Goal: Task Accomplishment & Management: Use online tool/utility

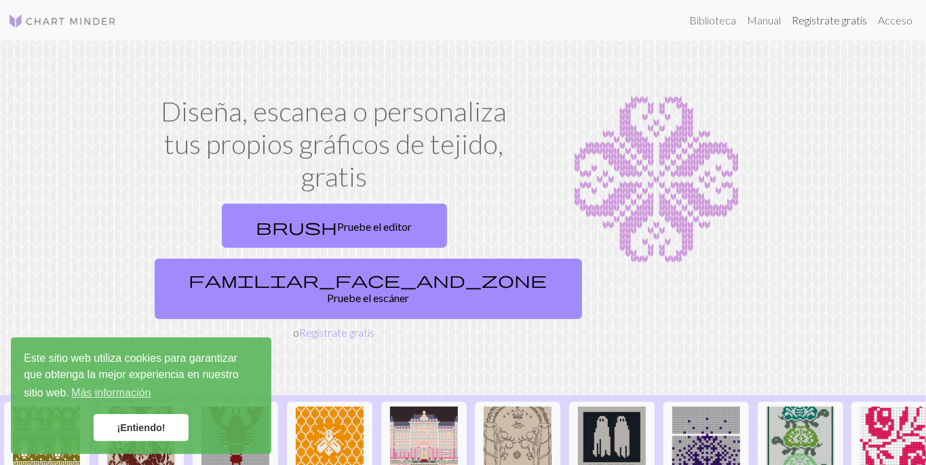
click at [832, 21] on font "Regístrate gratis" at bounding box center [829, 20] width 75 height 13
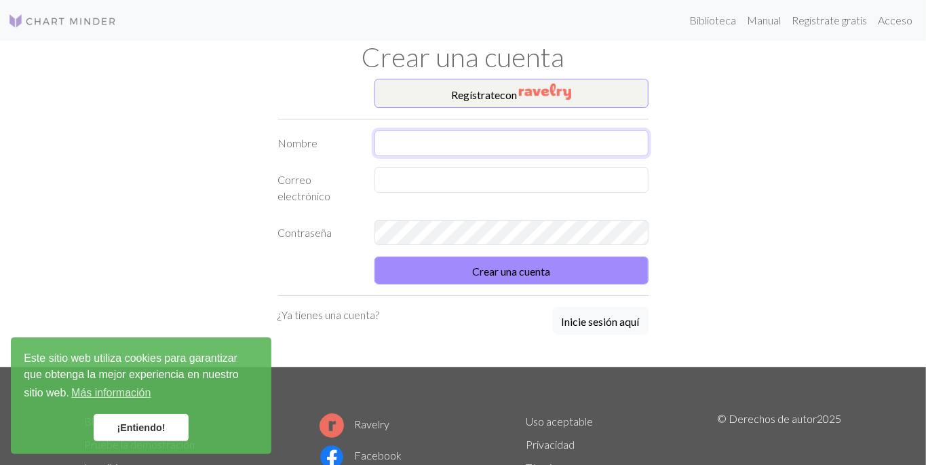
click at [570, 136] on input "text" at bounding box center [511, 143] width 274 height 26
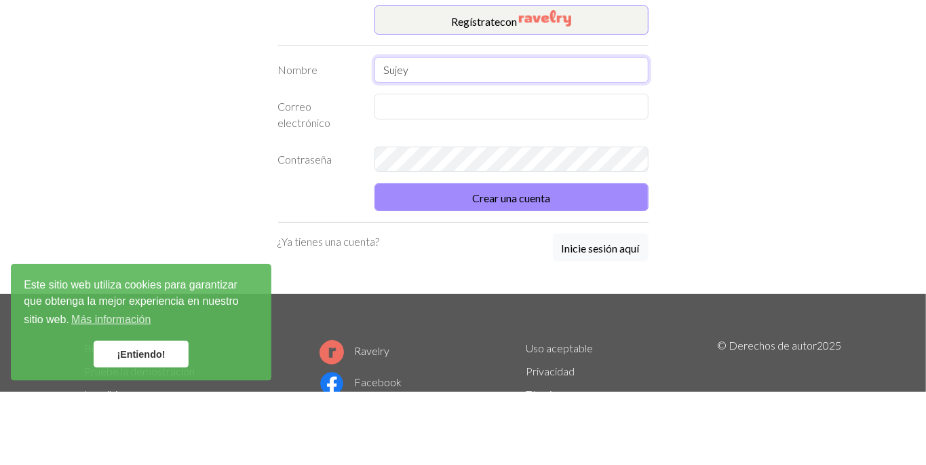
type input "Sujey"
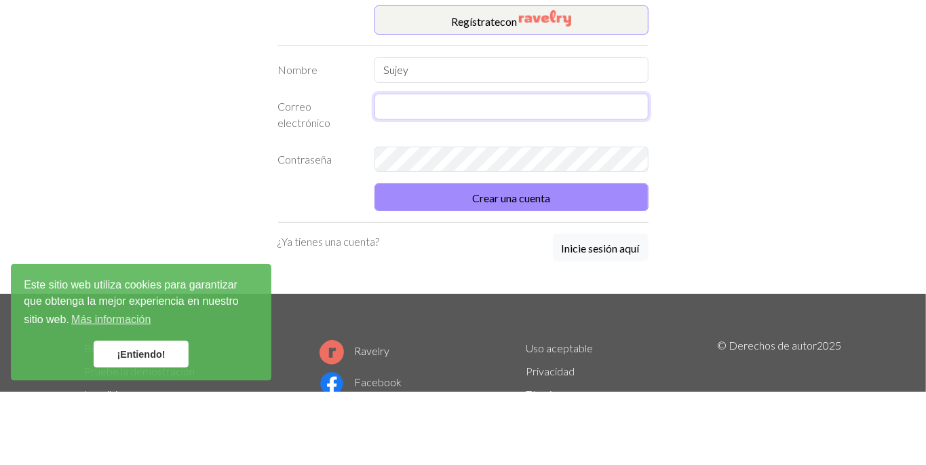
click at [511, 181] on input "text" at bounding box center [511, 180] width 274 height 26
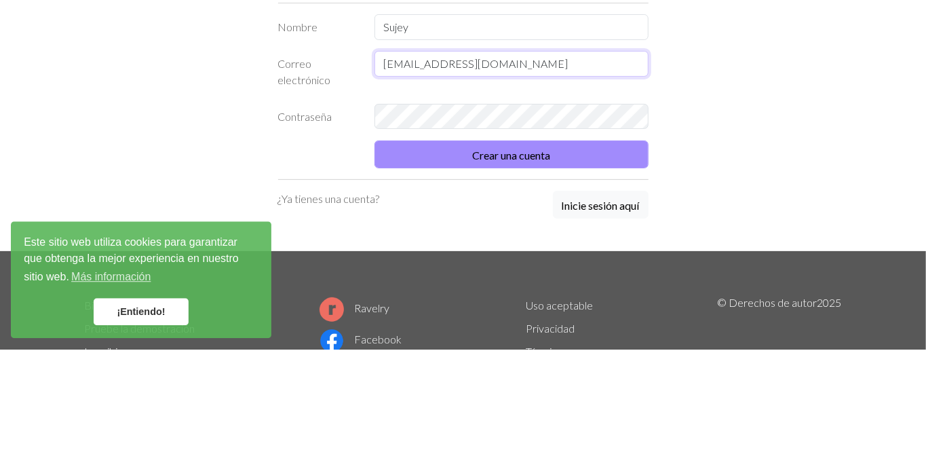
click at [554, 186] on input "sujeyhinojosa@gmail.com" at bounding box center [511, 180] width 274 height 26
click at [573, 183] on input "sujeyhinojosa@gmail.com" at bounding box center [511, 180] width 274 height 26
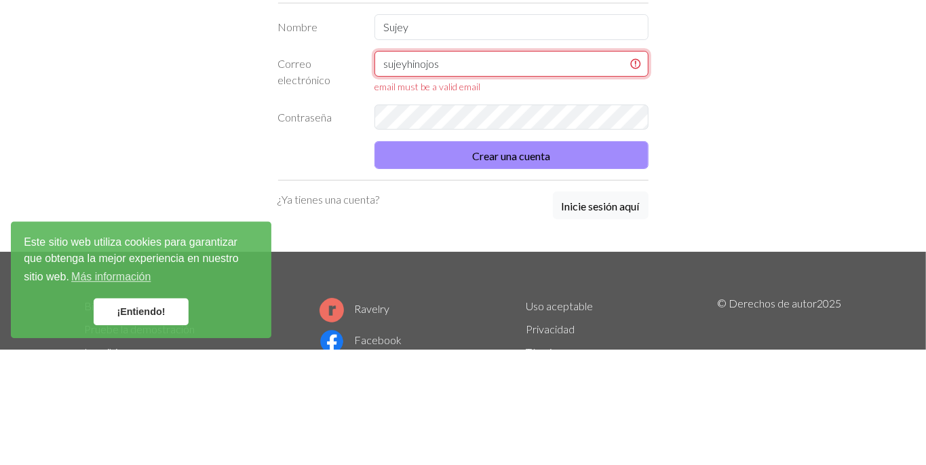
type input "sujeyhinojo"
click at [788, 241] on div "Regístrate con Nombre Sujey Correo electrónico Se requiere correo electrónico C…" at bounding box center [463, 223] width 773 height 289
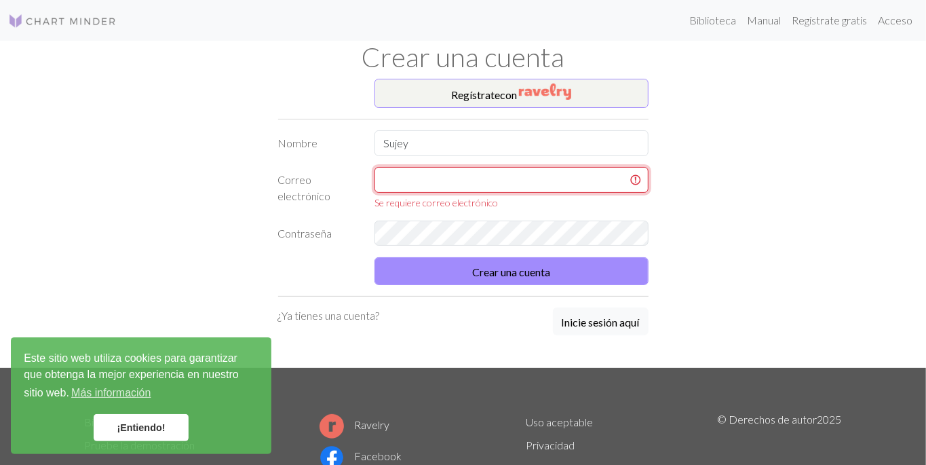
click at [482, 185] on input "text" at bounding box center [511, 180] width 274 height 26
type input "sujeyhinojosa@gmail.com"
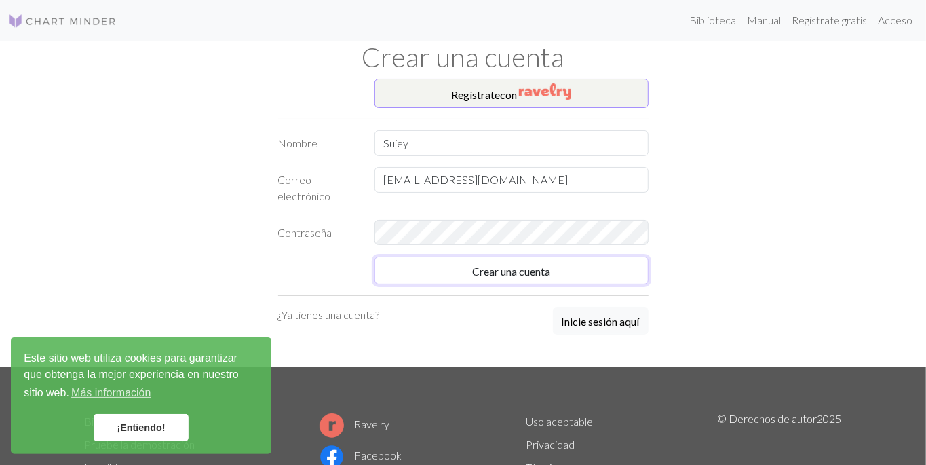
click at [555, 260] on button "Crear una cuenta" at bounding box center [511, 270] width 274 height 28
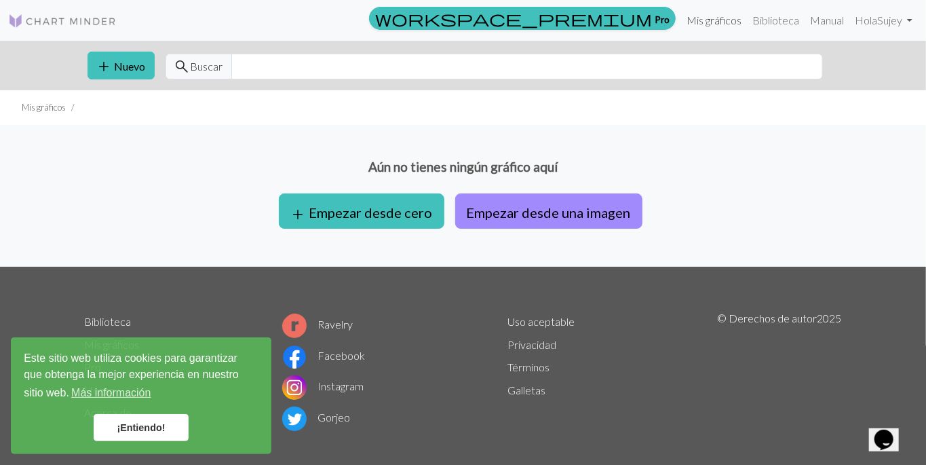
click at [718, 14] on font "Mis gráficos" at bounding box center [713, 20] width 55 height 13
click at [712, 24] on font "Mis gráficos" at bounding box center [713, 20] width 55 height 13
click at [132, 66] on font "Nuevo" at bounding box center [130, 66] width 31 height 13
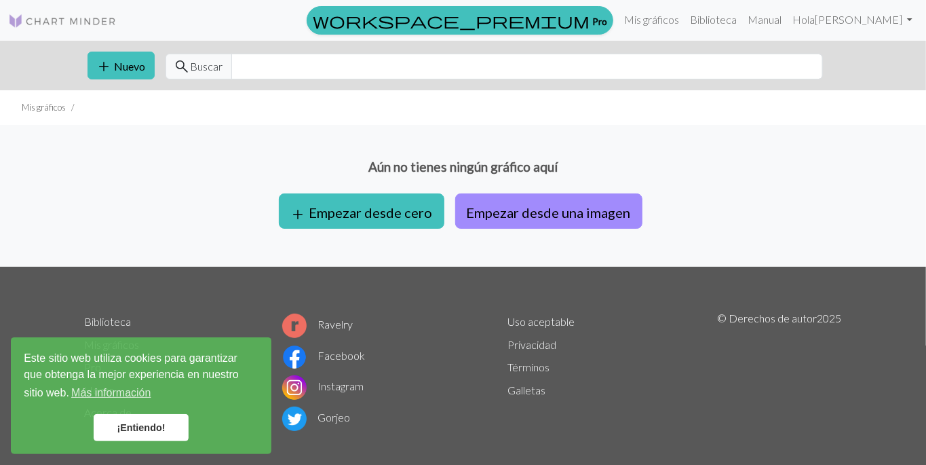
click at [121, 63] on font "Nuevo" at bounding box center [130, 66] width 31 height 13
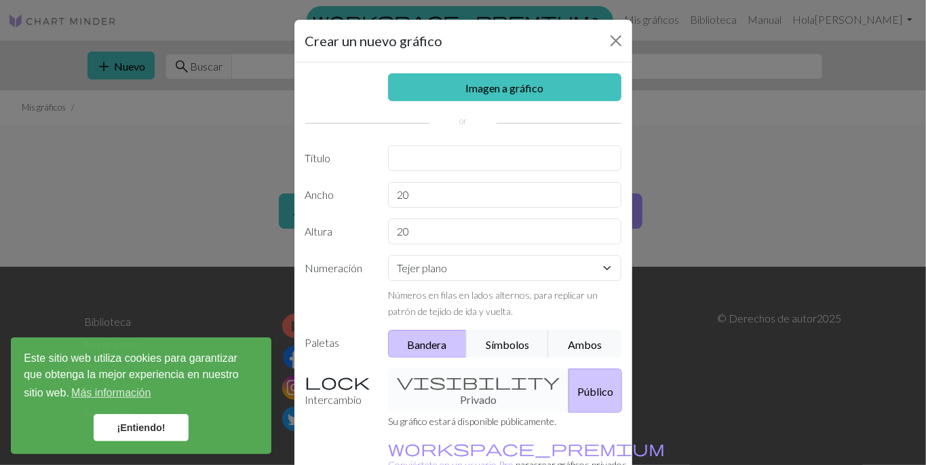
click at [547, 83] on link "Imagen a gráfico" at bounding box center [504, 87] width 233 height 28
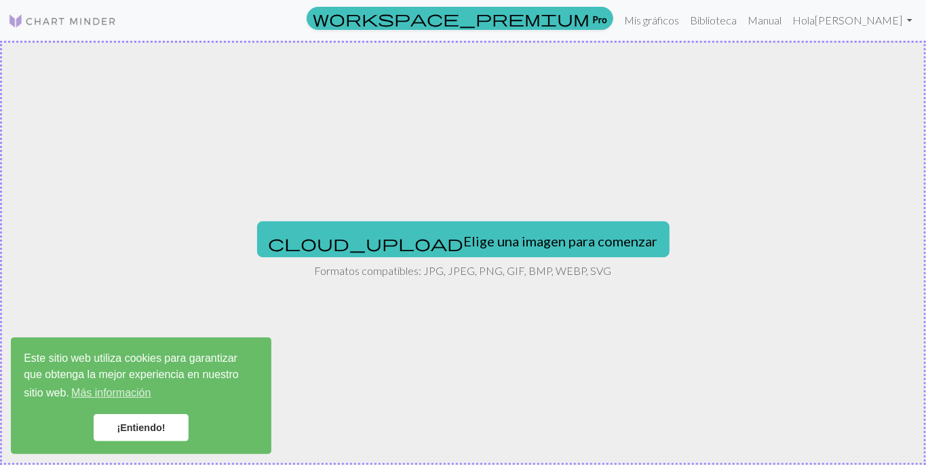
click at [490, 238] on font "Elige una imagen para comenzar" at bounding box center [561, 241] width 194 height 16
type input "C:\fakepath\1000008797.jpg"
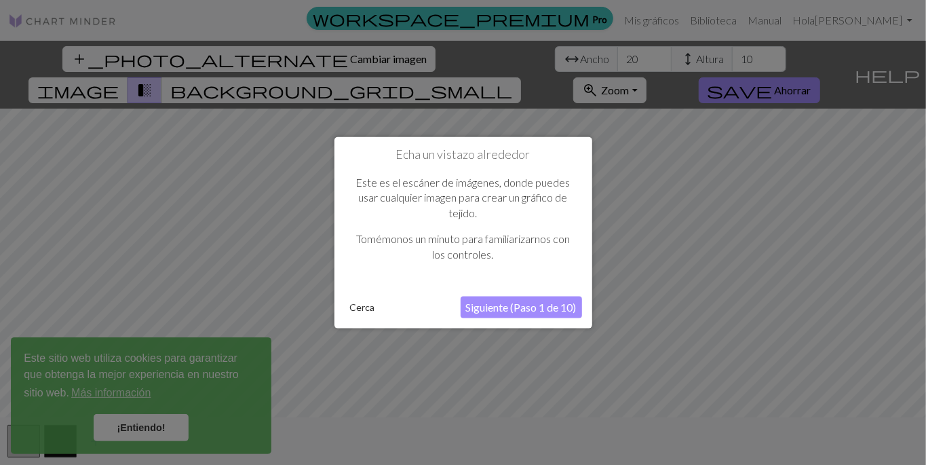
click at [372, 312] on font "Cerca" at bounding box center [362, 307] width 25 height 12
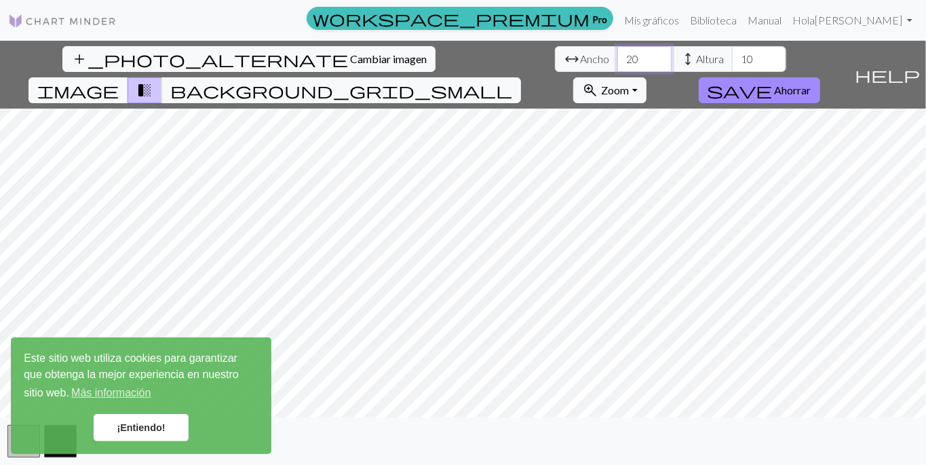
click at [617, 53] on input "20" at bounding box center [644, 59] width 54 height 26
type input "2"
type input "35"
click at [696, 62] on font "Altura" at bounding box center [710, 58] width 28 height 13
click at [732, 62] on input "10" at bounding box center [759, 59] width 54 height 26
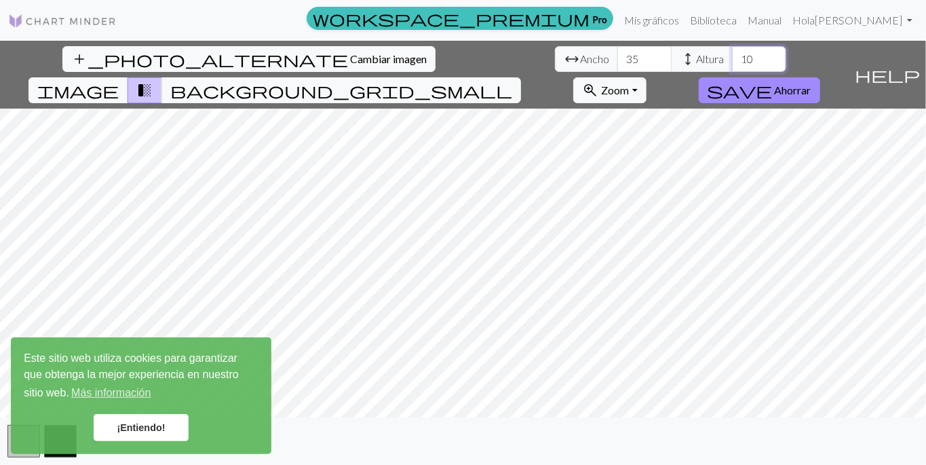
type input "1"
click at [139, 440] on link "¡Entiendo!" at bounding box center [141, 427] width 95 height 27
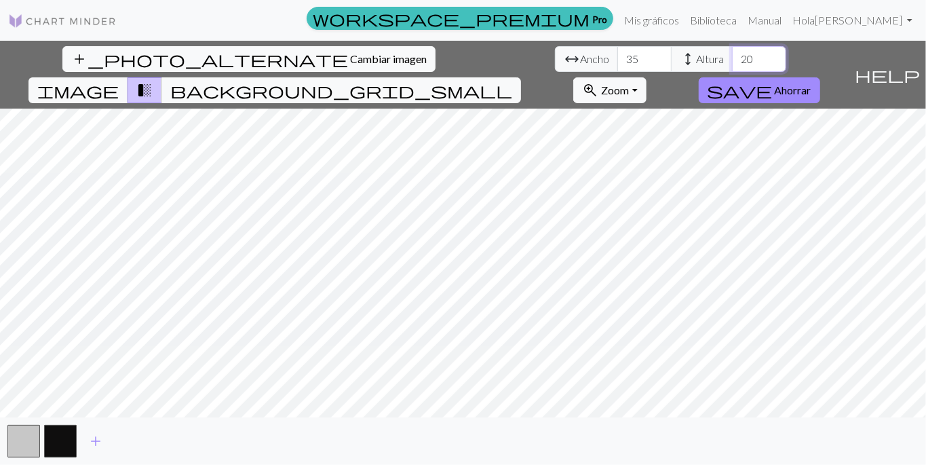
click at [732, 64] on input "20" at bounding box center [759, 59] width 54 height 26
type input "2"
type input "30"
click at [617, 60] on input "35" at bounding box center [644, 59] width 54 height 26
type input "3"
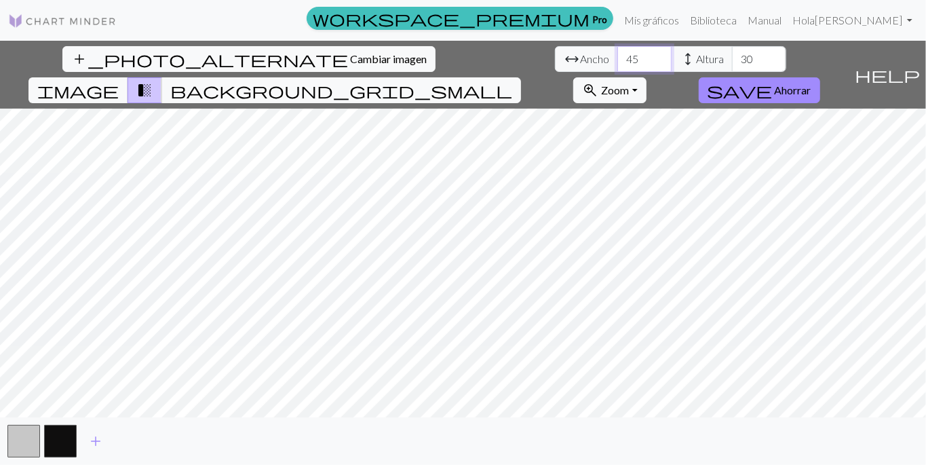
type input "45"
click at [521, 77] on button "background_grid_small" at bounding box center [341, 90] width 360 height 26
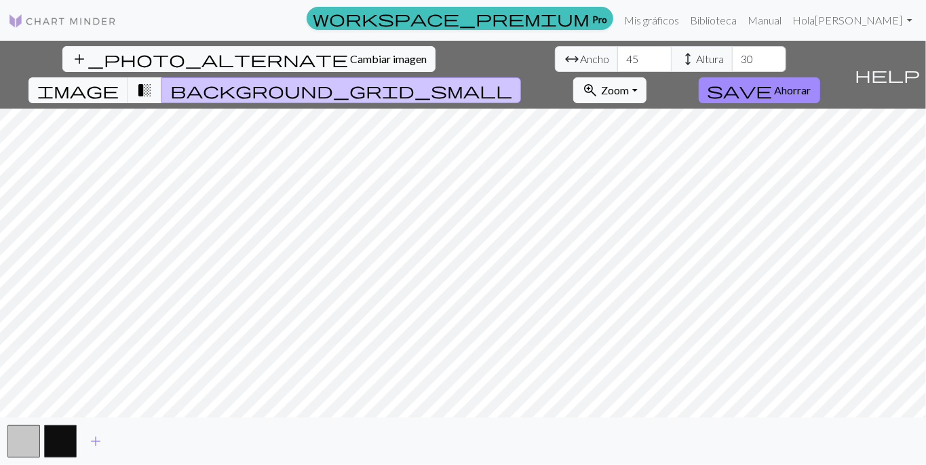
click at [521, 77] on button "background_grid_small" at bounding box center [341, 90] width 360 height 26
click at [153, 81] on span "transition_fade" at bounding box center [144, 90] width 16 height 19
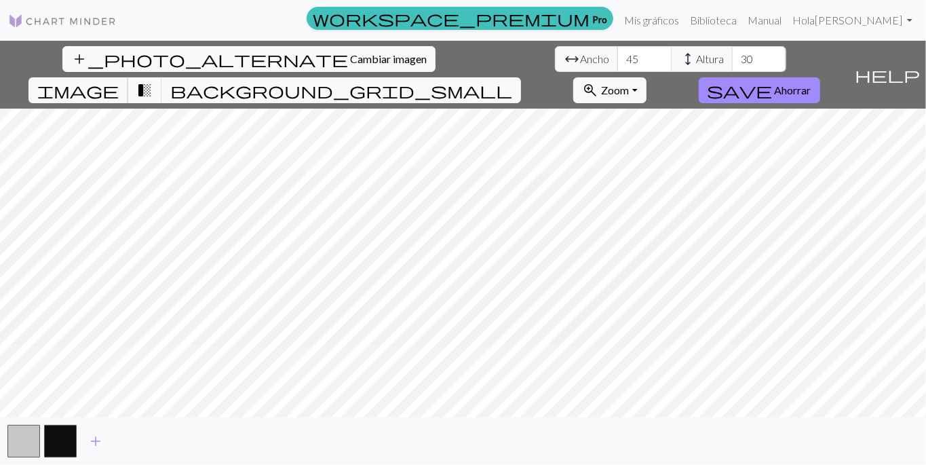
click at [119, 81] on span "image" at bounding box center [77, 90] width 81 height 19
click at [153, 81] on span "transition_fade" at bounding box center [144, 90] width 16 height 19
click at [512, 81] on span "background_grid_small" at bounding box center [341, 90] width 342 height 19
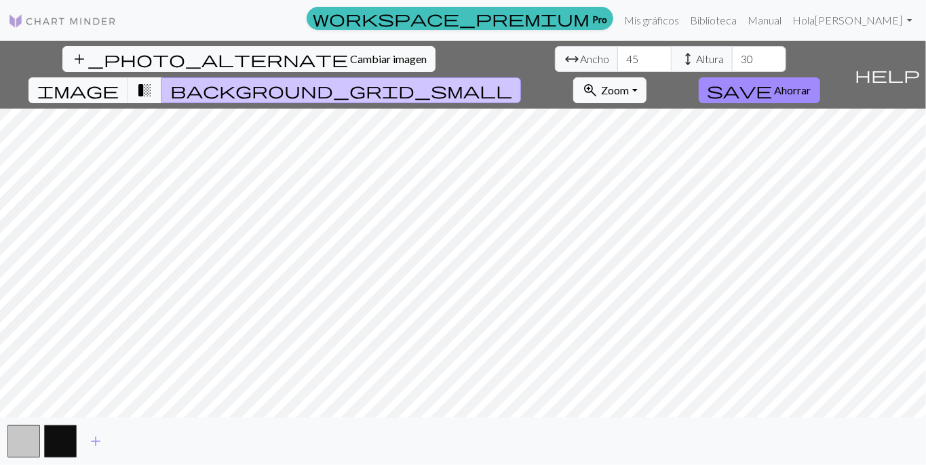
click at [811, 83] on font "Ahorrar" at bounding box center [793, 89] width 37 height 13
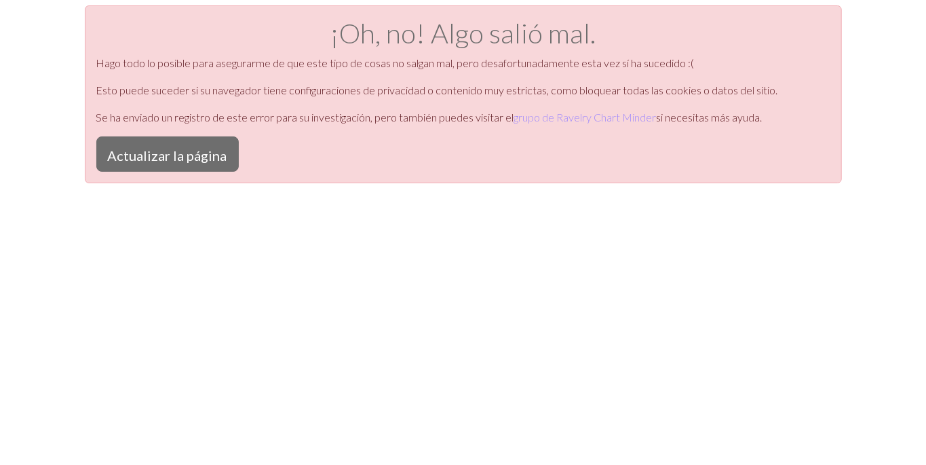
click at [153, 166] on button "Actualizar la página" at bounding box center [167, 153] width 142 height 35
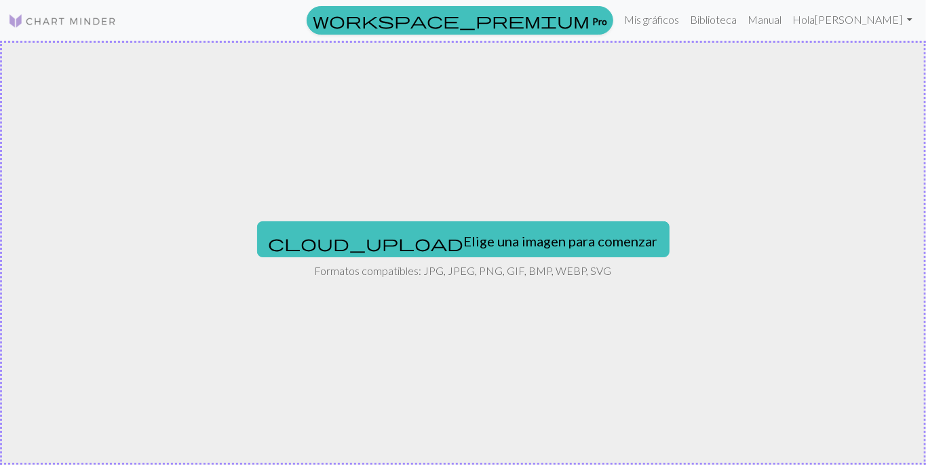
click at [520, 228] on button "cloud_upload Elige una imagen para comenzar" at bounding box center [463, 238] width 412 height 35
type input "C:\fakepath\1000008797.jpg"
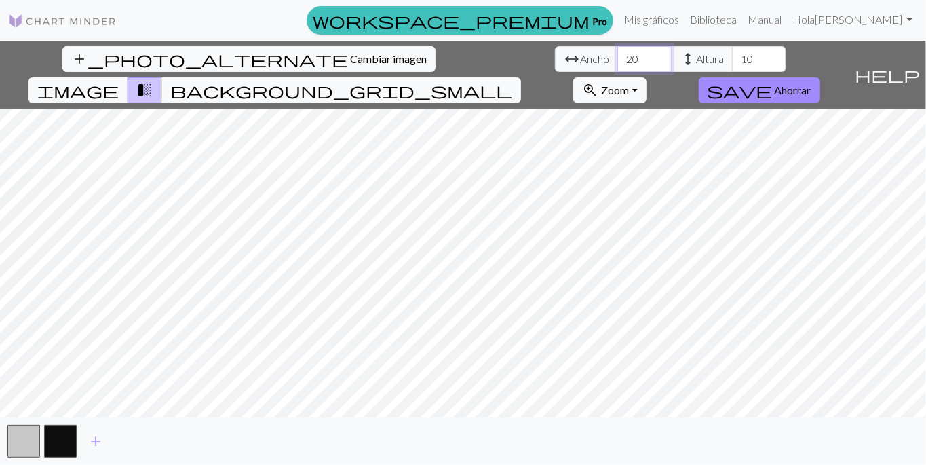
click at [617, 60] on input "20" at bounding box center [644, 59] width 54 height 26
type input "2"
type input "4"
type input "35"
click at [732, 56] on input "10" at bounding box center [759, 59] width 54 height 26
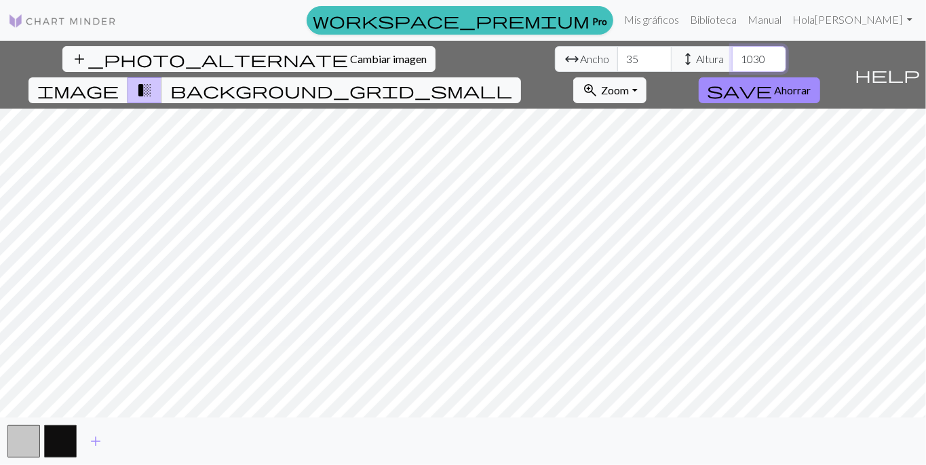
type input "1030"
click at [512, 81] on span "background_grid_small" at bounding box center [341, 90] width 342 height 19
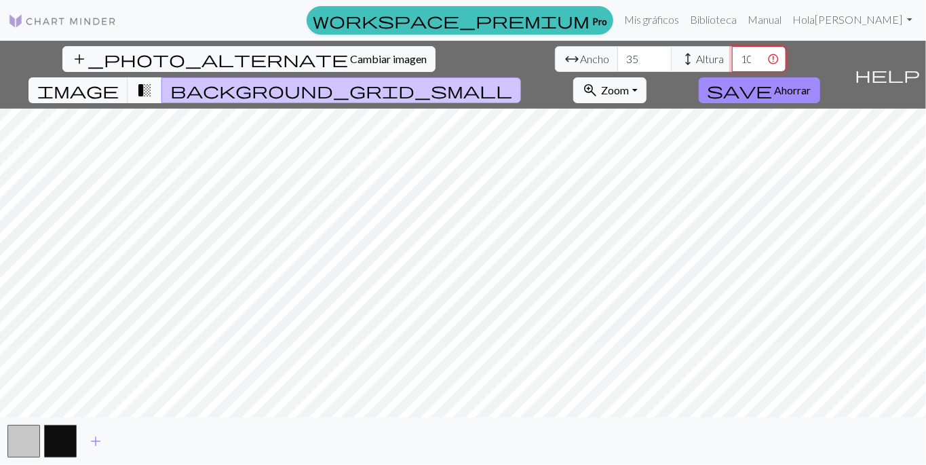
click at [732, 57] on input "1030" at bounding box center [759, 59] width 54 height 26
click at [617, 60] on input "35" at bounding box center [644, 59] width 54 height 26
type input "3"
type input "45"
click at [732, 60] on input "1030" at bounding box center [759, 59] width 54 height 26
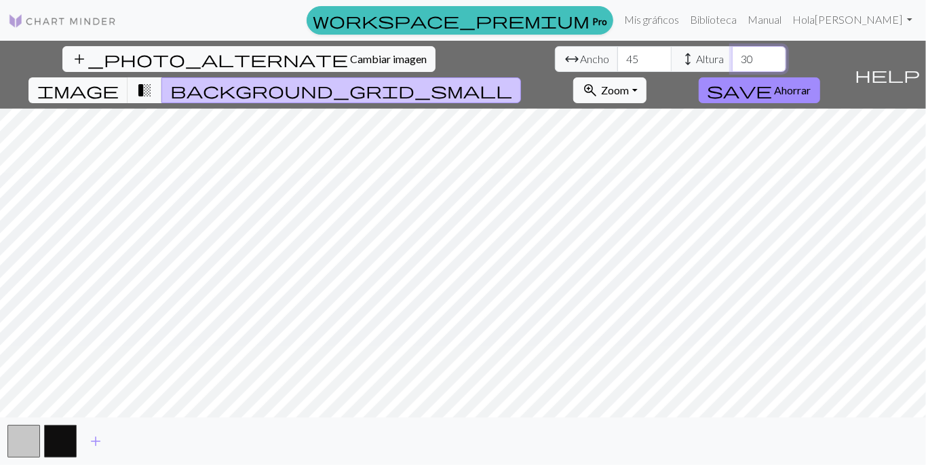
click at [732, 64] on input "30" at bounding box center [759, 59] width 54 height 26
click at [732, 57] on input "35" at bounding box center [759, 59] width 54 height 26
type input "3"
type input "40"
click at [617, 56] on input "45" at bounding box center [644, 59] width 54 height 26
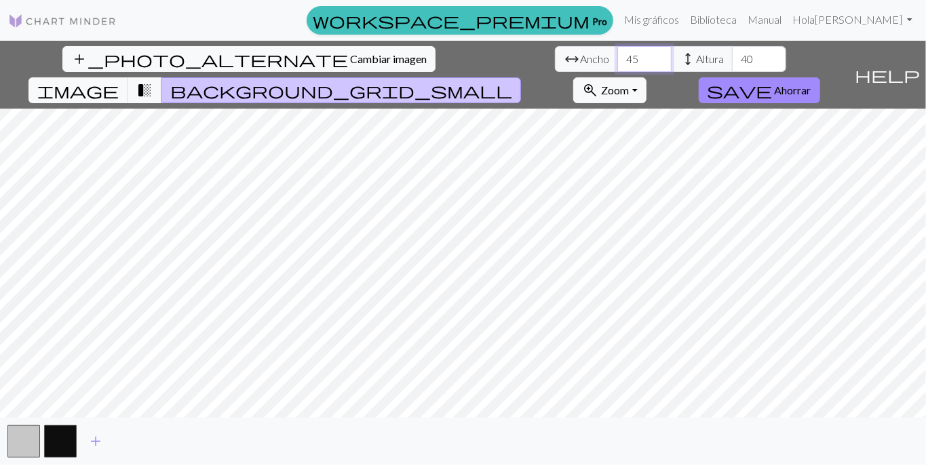
type input "4"
type input "50"
click at [153, 81] on span "transition_fade" at bounding box center [144, 90] width 16 height 19
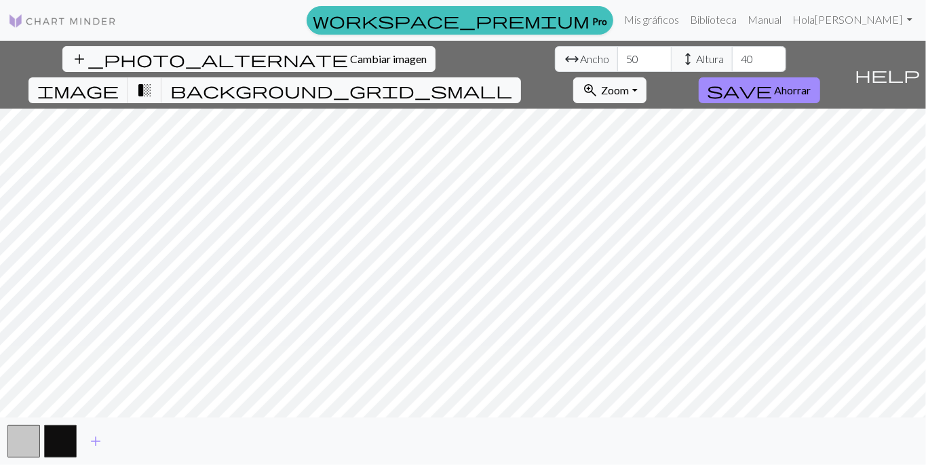
click at [598, 81] on span "zoom_in" at bounding box center [590, 90] width 16 height 19
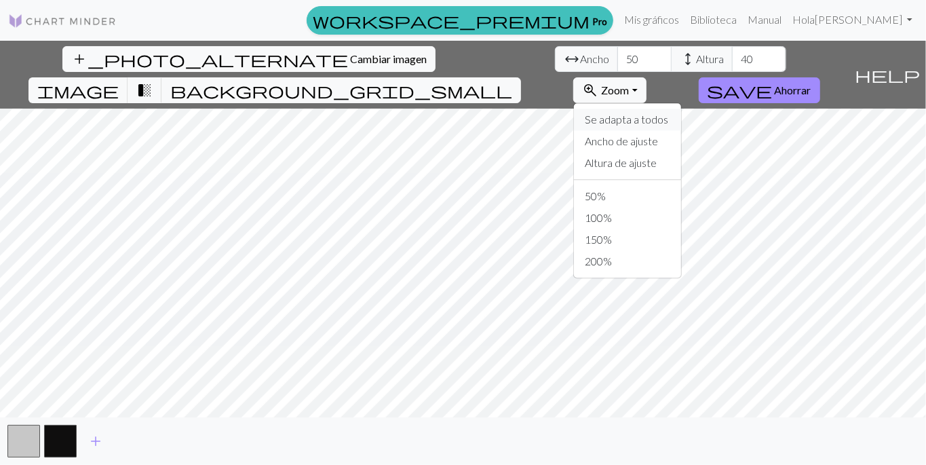
click at [668, 113] on font "Se adapta a todos" at bounding box center [626, 119] width 83 height 13
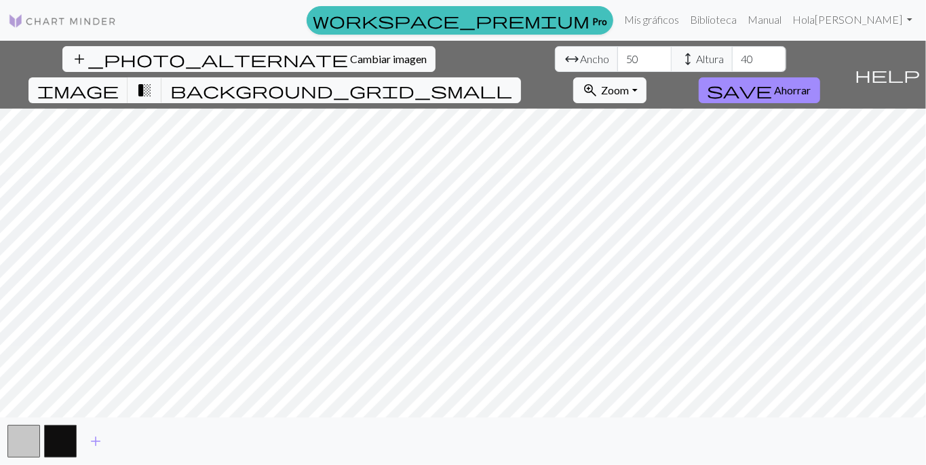
click at [629, 83] on font "Zoom" at bounding box center [615, 89] width 28 height 13
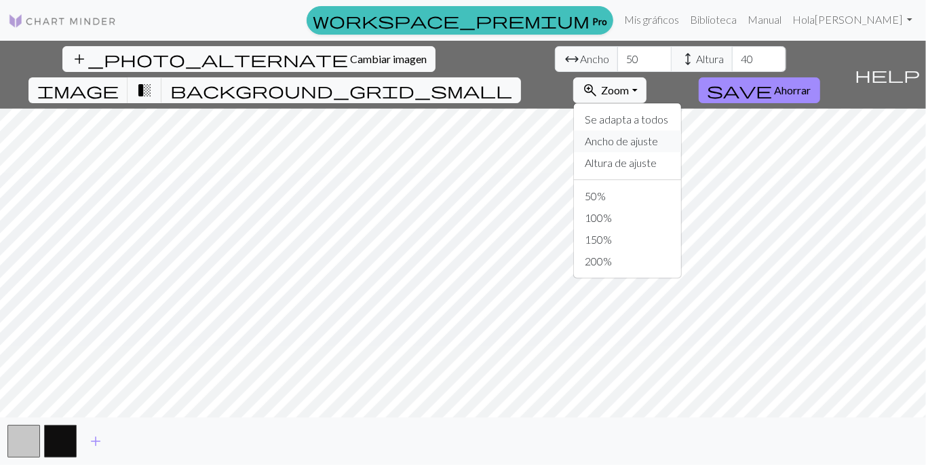
click at [658, 134] on font "Ancho de ajuste" at bounding box center [621, 140] width 73 height 13
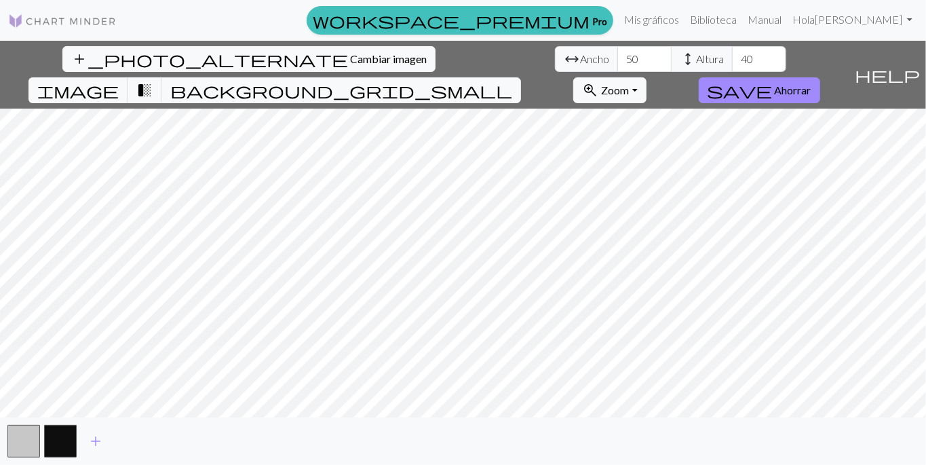
click at [629, 83] on font "Zoom" at bounding box center [615, 89] width 28 height 13
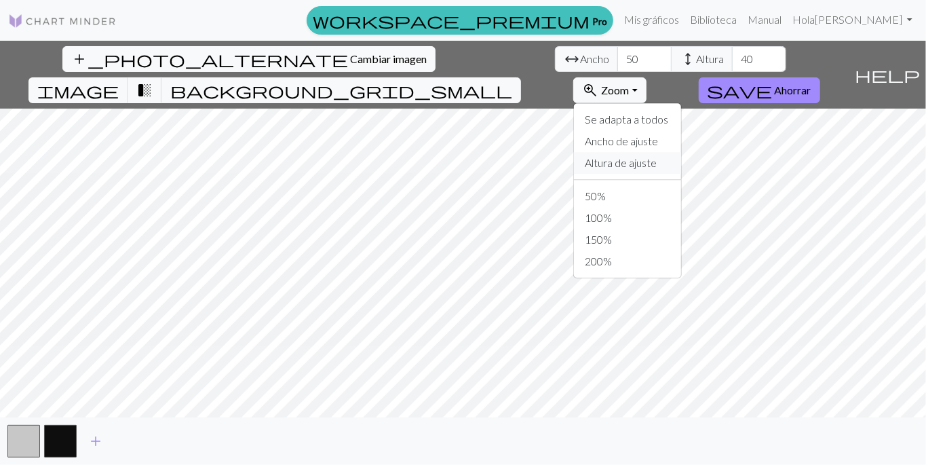
click at [657, 156] on font "Altura de ajuste" at bounding box center [621, 162] width 72 height 13
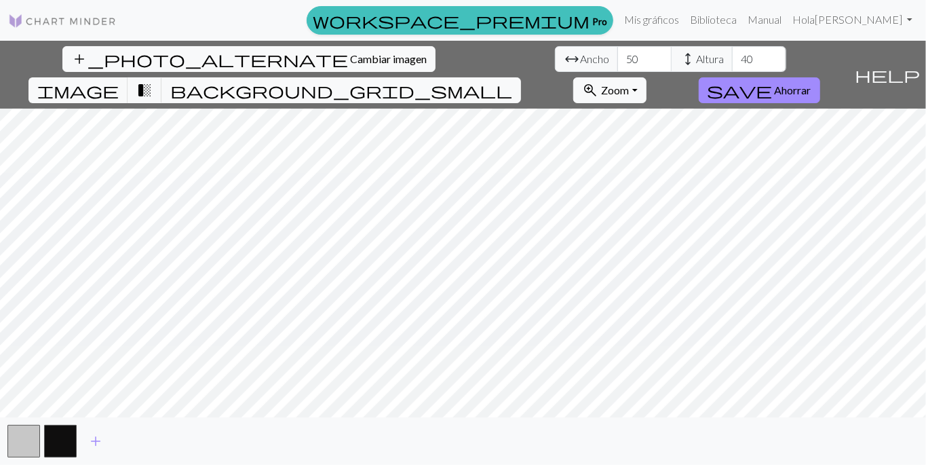
click at [646, 77] on button "zoom_in Zoom Zoom" at bounding box center [609, 90] width 73 height 26
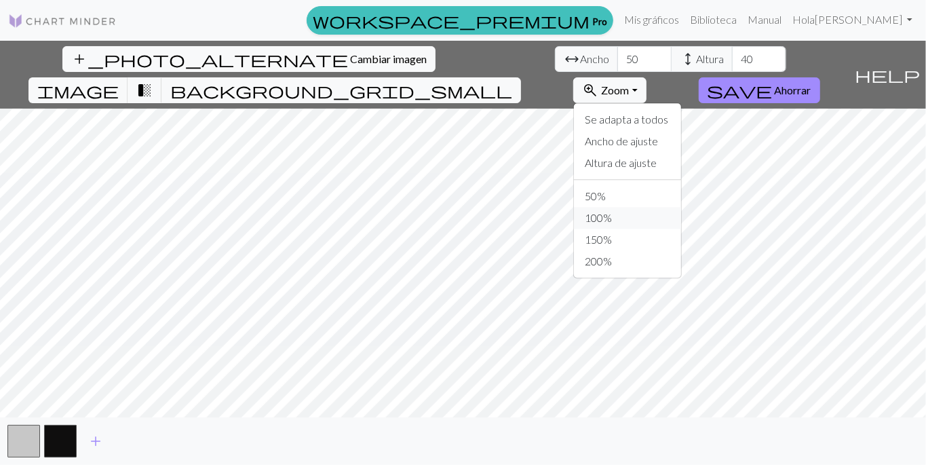
click at [681, 207] on button "100%" at bounding box center [627, 218] width 107 height 22
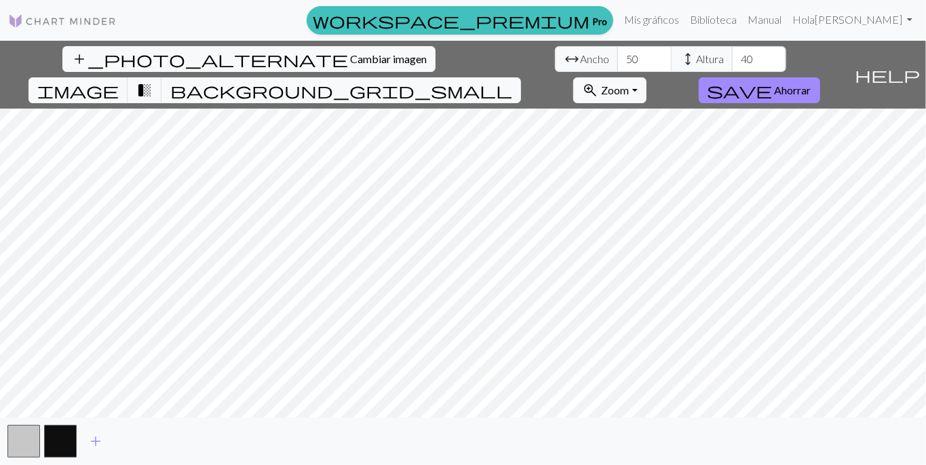
click at [629, 83] on font "Zoom" at bounding box center [615, 89] width 28 height 13
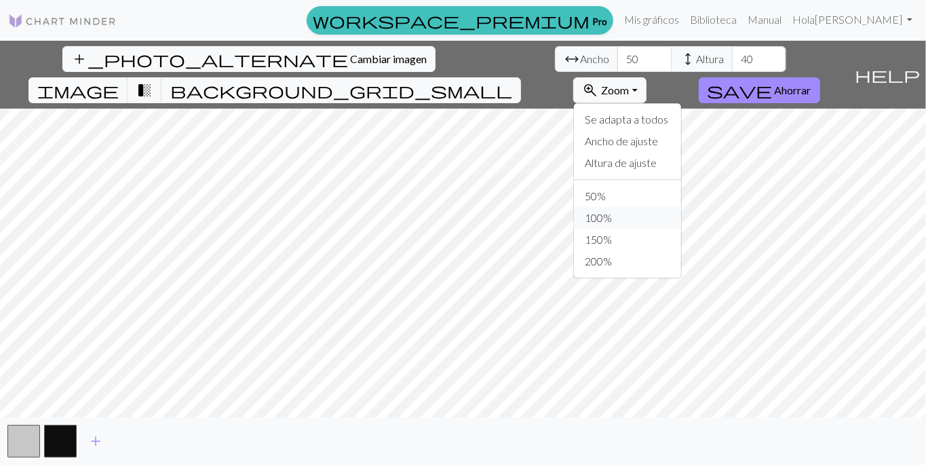
click at [681, 207] on button "100%" at bounding box center [627, 218] width 107 height 22
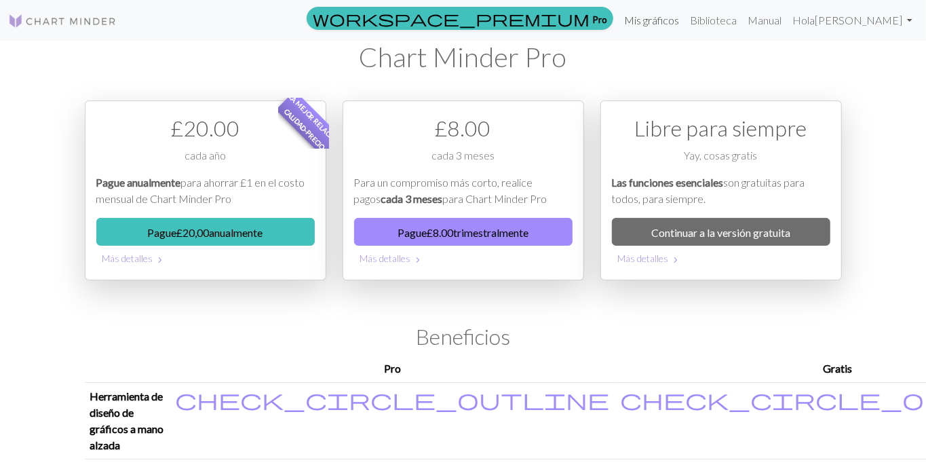
click at [679, 20] on font "Mis gráficos" at bounding box center [651, 20] width 55 height 13
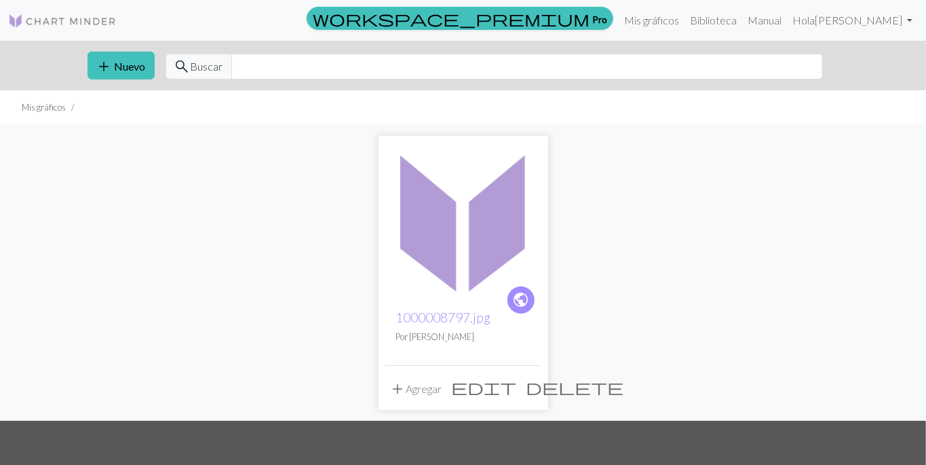
click at [473, 265] on img at bounding box center [463, 220] width 156 height 156
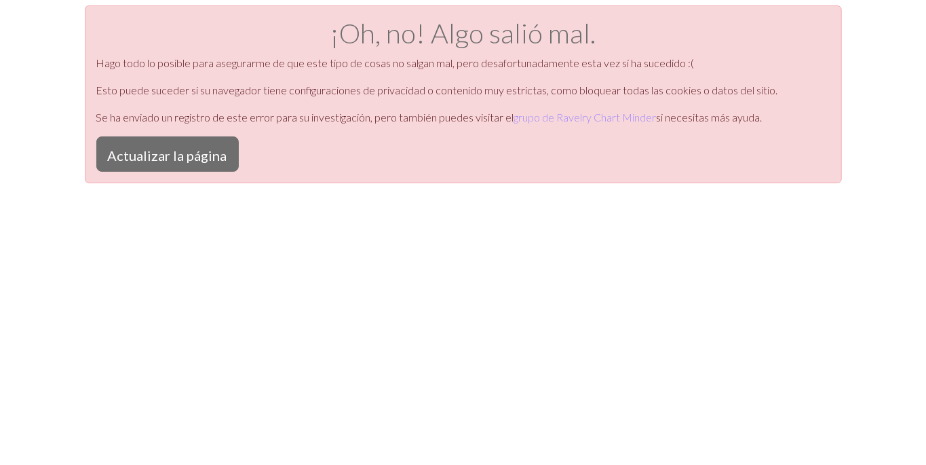
click at [191, 154] on font "Actualizar la página" at bounding box center [167, 155] width 119 height 16
click at [178, 158] on font "Actualizar la página" at bounding box center [167, 155] width 119 height 16
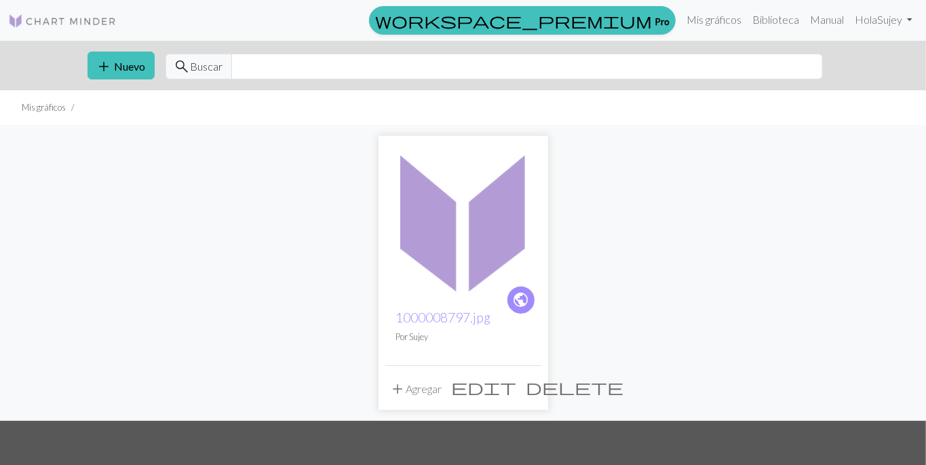
click at [126, 64] on font "Nuevo" at bounding box center [130, 66] width 31 height 13
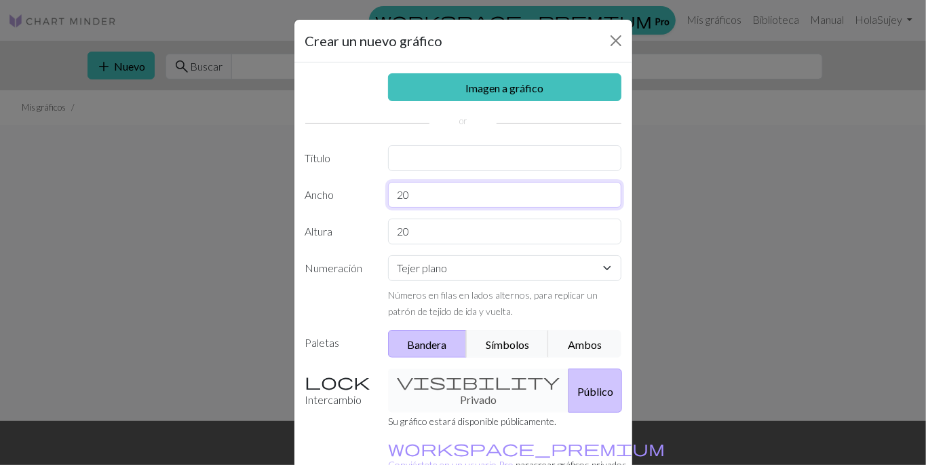
click at [486, 192] on input "20" at bounding box center [504, 195] width 233 height 26
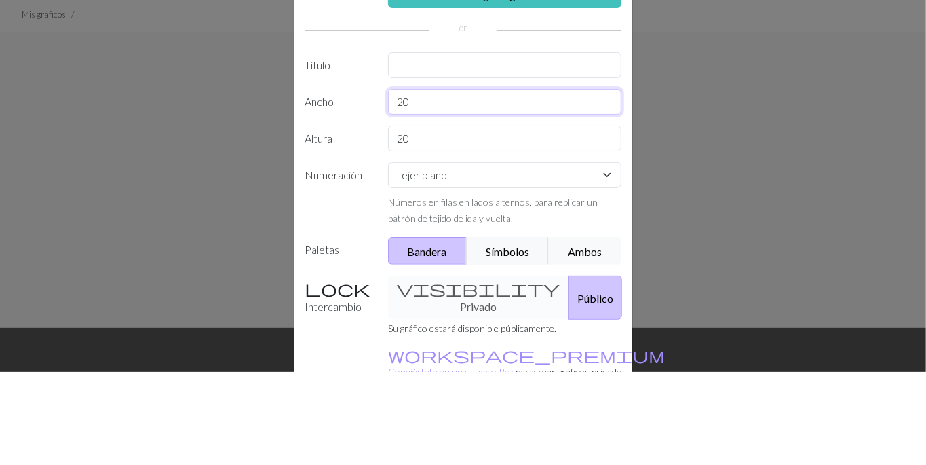
type input "2"
type input "45"
click at [490, 236] on input "20" at bounding box center [504, 231] width 233 height 26
type input "2"
type input "35"
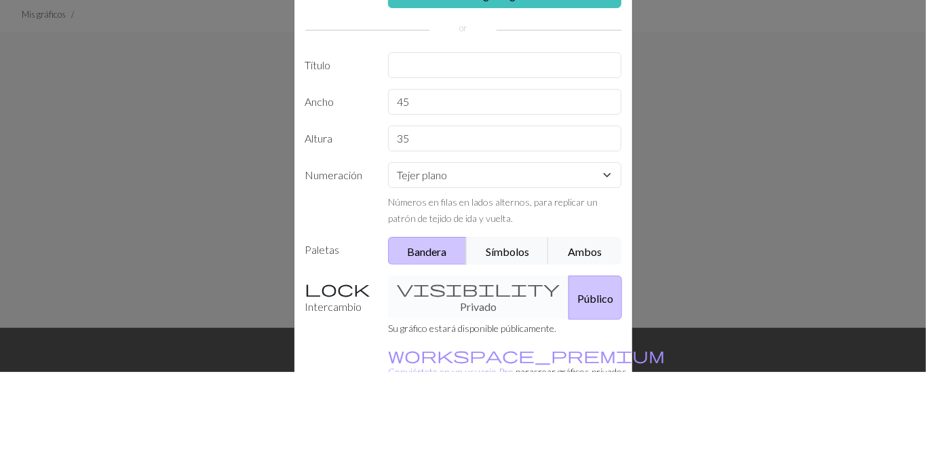
click at [691, 241] on div "Crear un nuevo gráfico Imagen a gráfico Título Ancho 45 Altura 35 Numeración Te…" at bounding box center [463, 232] width 926 height 465
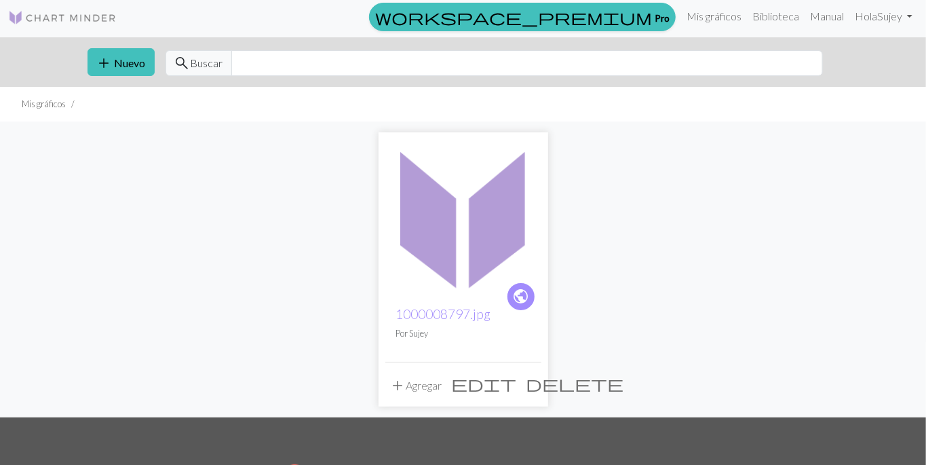
scroll to position [6, 0]
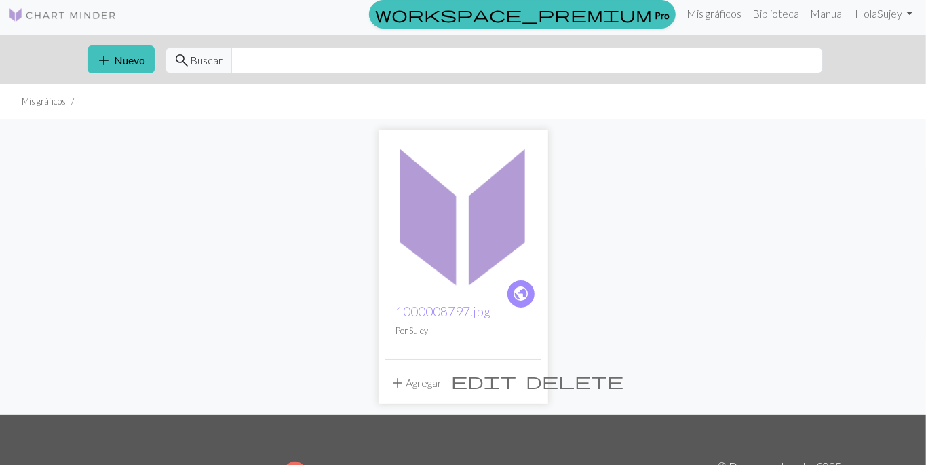
click at [131, 63] on font "Nuevo" at bounding box center [130, 60] width 31 height 13
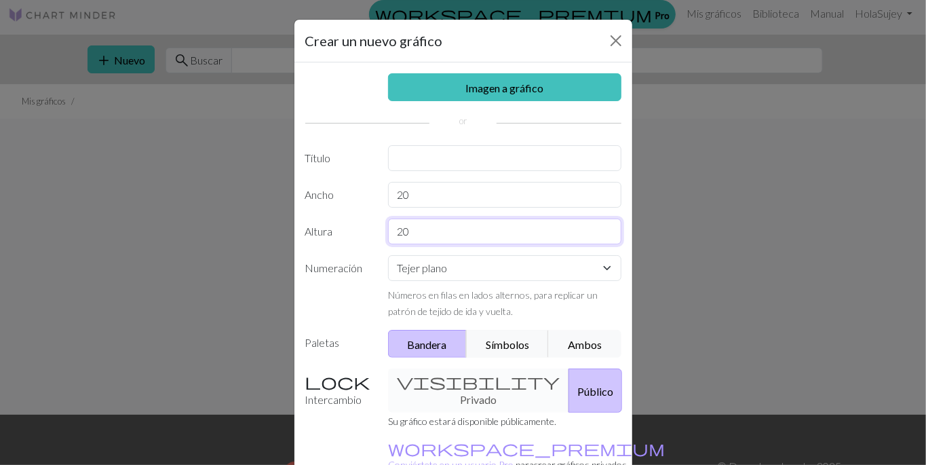
click at [522, 231] on input "20" at bounding box center [504, 231] width 233 height 26
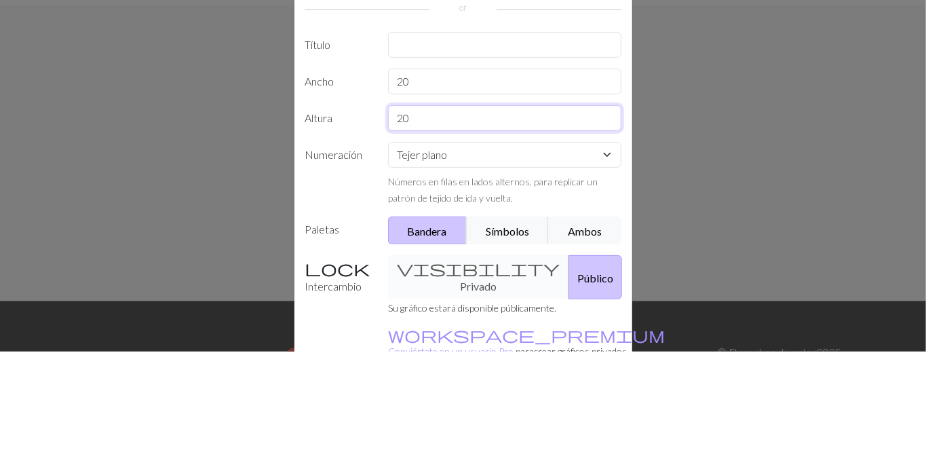
type input "2"
type input "35"
click at [511, 199] on input "20" at bounding box center [504, 195] width 233 height 26
type input "2"
type input "45"
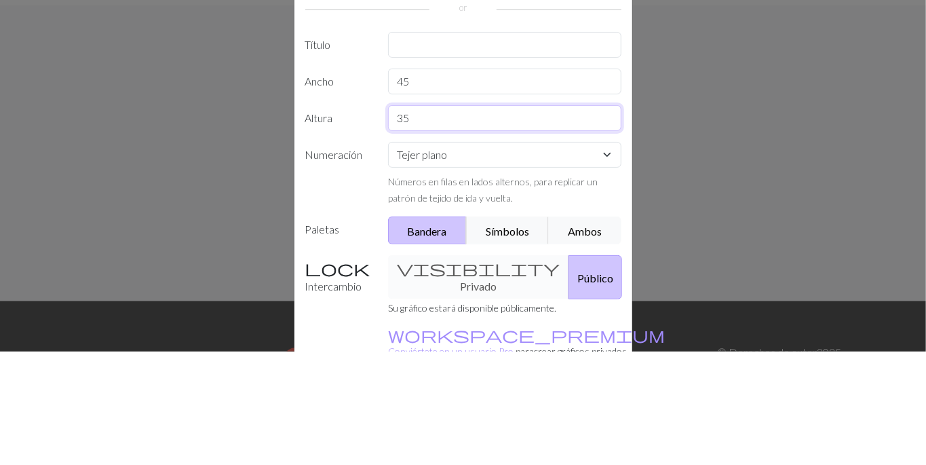
click at [535, 237] on input "35" at bounding box center [504, 231] width 233 height 26
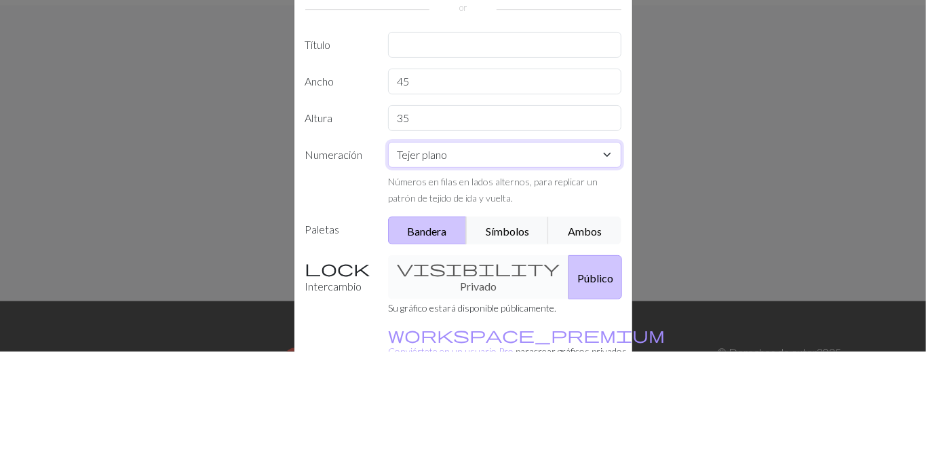
click at [510, 267] on select "Tejer plano Tejer en redondo Tejido de encaje [GEOGRAPHIC_DATA][PERSON_NAME]" at bounding box center [504, 268] width 233 height 26
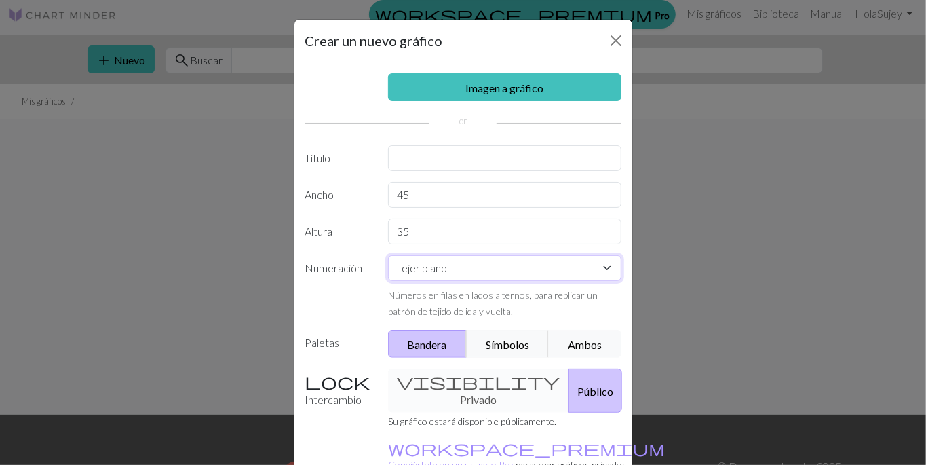
click at [388, 255] on select "Tejer plano Tejer en redondo Tejido de encaje [GEOGRAPHIC_DATA][PERSON_NAME]" at bounding box center [504, 268] width 233 height 26
click at [512, 159] on input "text" at bounding box center [504, 158] width 233 height 26
type input "KISS"
click at [691, 136] on div "Crear un nuevo gráfico Imagen a gráfico Título KISS Ancho 45 Altura 35 Numeraci…" at bounding box center [463, 232] width 926 height 465
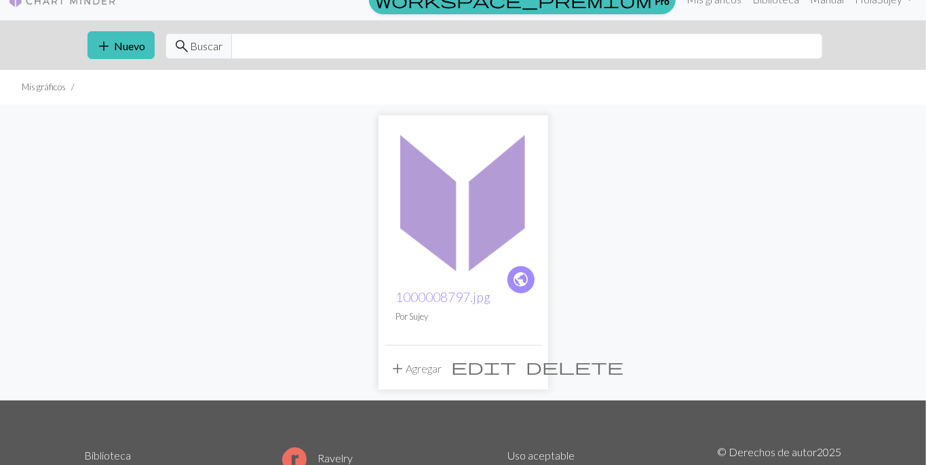
scroll to position [11, 0]
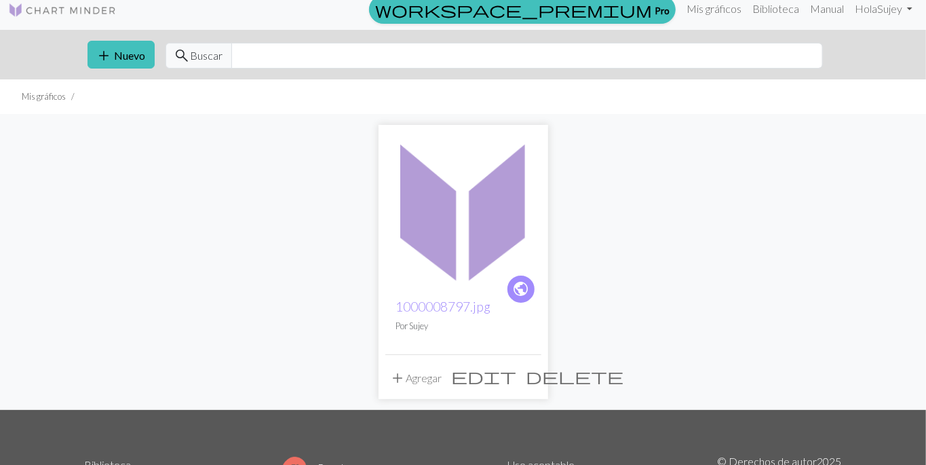
click at [115, 56] on font "Nuevo" at bounding box center [130, 55] width 31 height 13
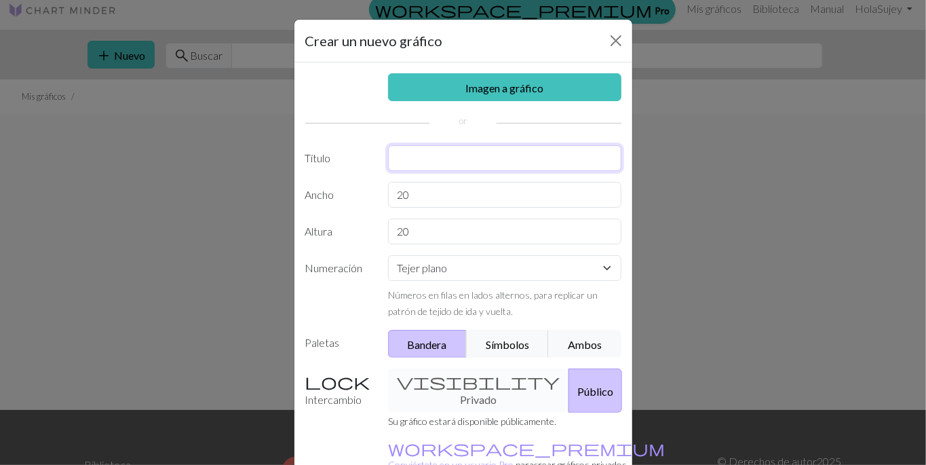
click at [462, 149] on input "text" at bounding box center [504, 158] width 233 height 26
type input "K"
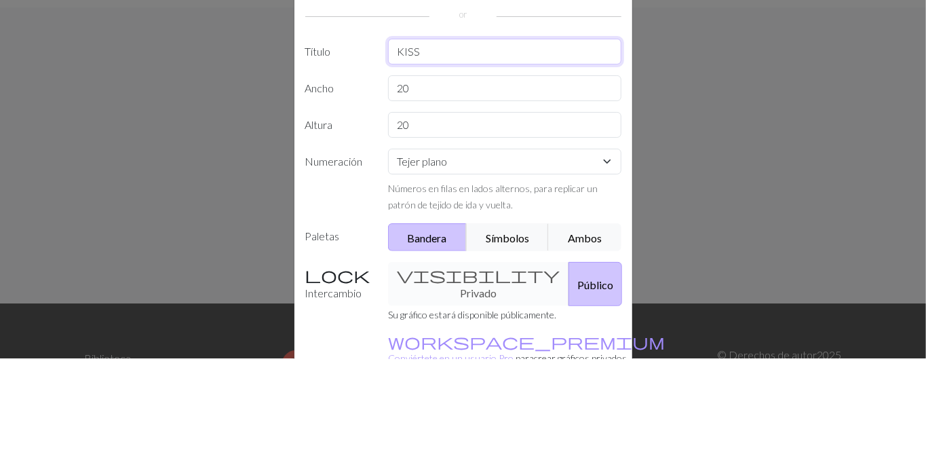
type input "KISS"
click at [476, 193] on input "20" at bounding box center [504, 195] width 233 height 26
type input "2"
type input "45"
click at [463, 234] on input "20" at bounding box center [504, 231] width 233 height 26
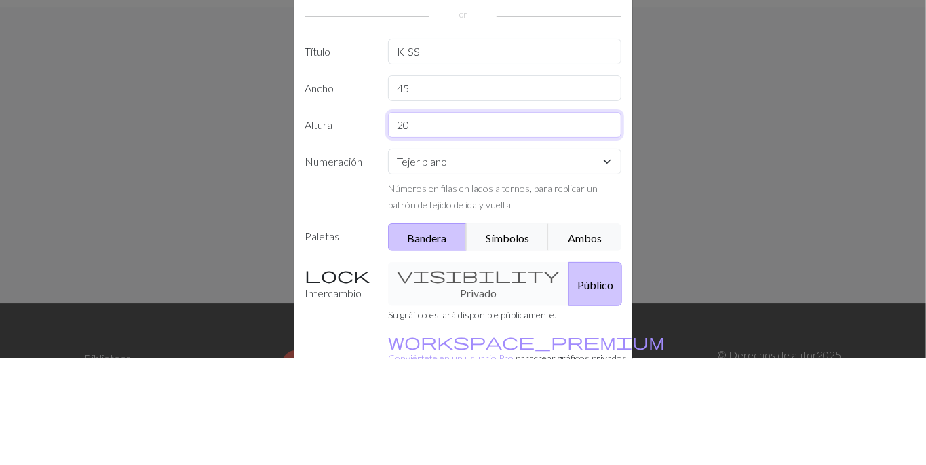
type input "2"
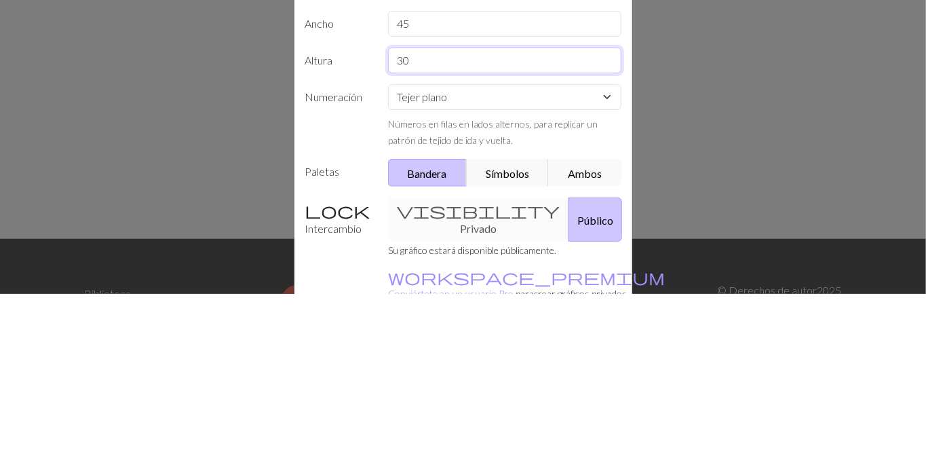
type input "30"
click at [503, 262] on select "Tejer plano Tejer en redondo Tejido de encaje [GEOGRAPHIC_DATA][PERSON_NAME]" at bounding box center [504, 268] width 233 height 26
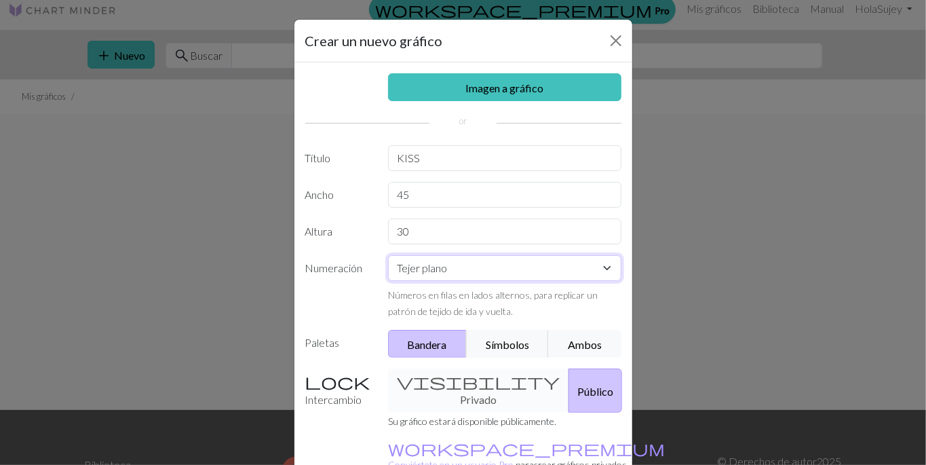
click at [388, 255] on select "Tejer plano Tejer en redondo Tejido de encaje [GEOGRAPHIC_DATA][PERSON_NAME]" at bounding box center [504, 268] width 233 height 26
click at [458, 387] on div "visibility Privado Público" at bounding box center [505, 390] width 250 height 44
click at [454, 393] on div "visibility Privado Público" at bounding box center [505, 390] width 250 height 44
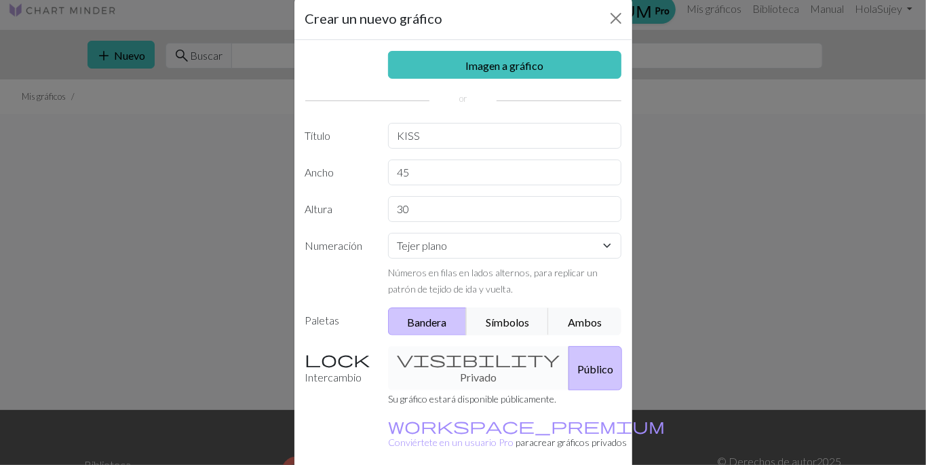
click at [568, 376] on button "Público" at bounding box center [595, 368] width 54 height 44
click at [459, 362] on div "visibility Privado Público" at bounding box center [505, 368] width 250 height 44
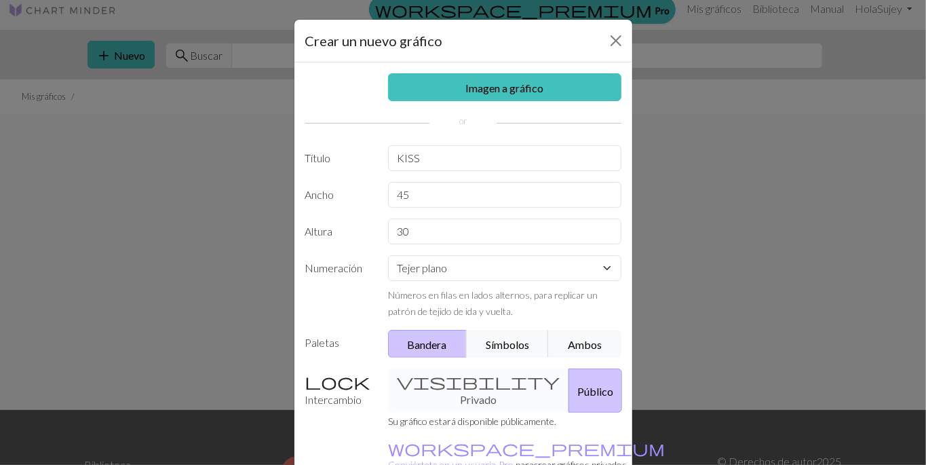
scroll to position [0, 0]
click at [530, 88] on font "Imagen a gráfico" at bounding box center [504, 87] width 78 height 13
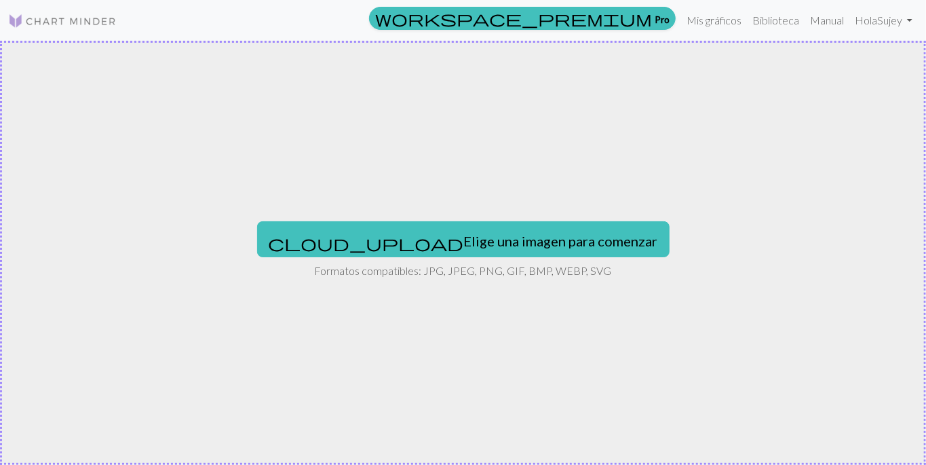
click at [505, 248] on button "cloud_upload Elige una imagen para comenzar" at bounding box center [463, 238] width 412 height 35
type input "C:\fakepath\1000008797.jpg"
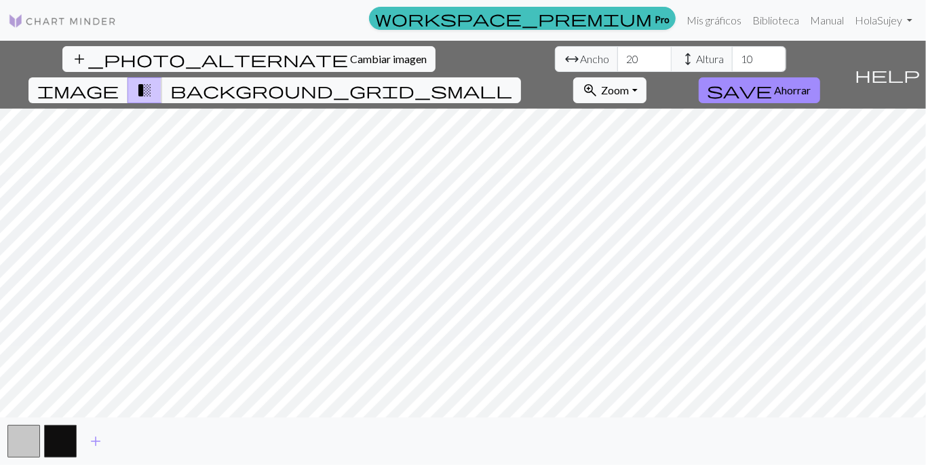
click at [77, 65] on button "add_photo_alternate Cambiar imagen" at bounding box center [248, 59] width 373 height 26
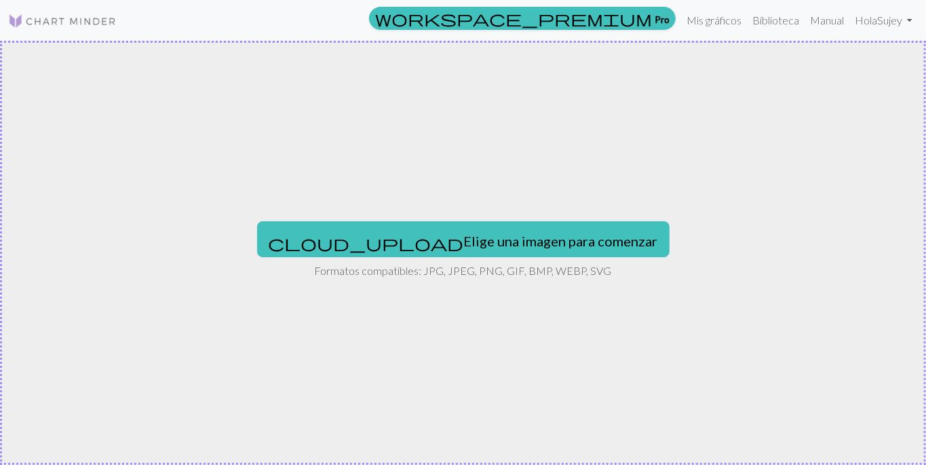
click at [539, 245] on font "Elige una imagen para comenzar" at bounding box center [561, 241] width 194 height 16
type input "C:\fakepath\1000008796.jpg"
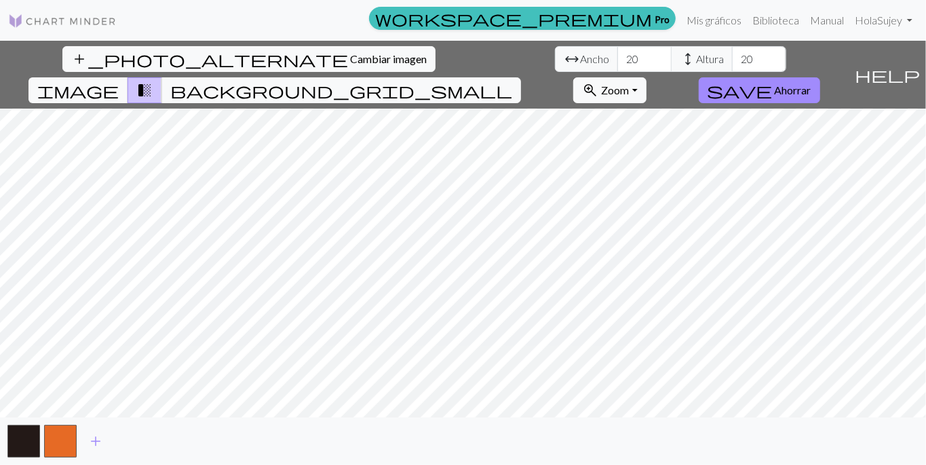
click at [119, 81] on span "image" at bounding box center [77, 90] width 81 height 19
click at [153, 81] on span "transition_fade" at bounding box center [144, 90] width 16 height 19
click at [512, 81] on span "background_grid_small" at bounding box center [341, 90] width 342 height 19
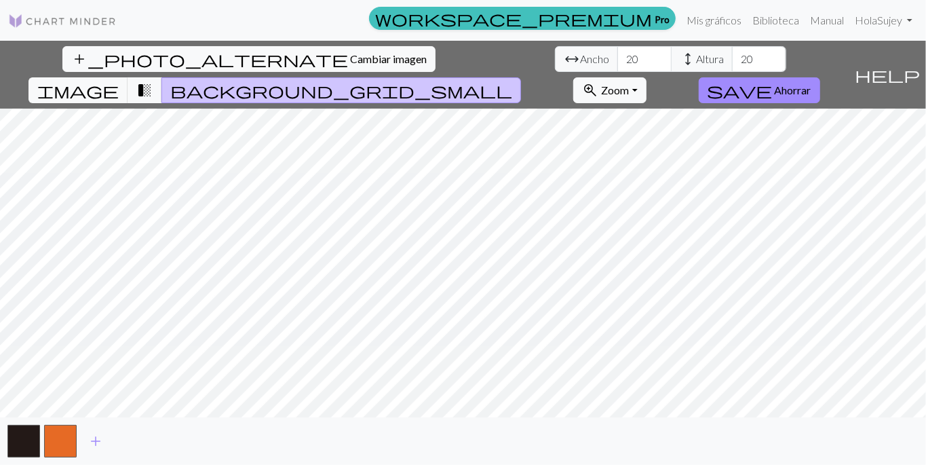
click at [153, 81] on span "transition_fade" at bounding box center [144, 90] width 16 height 19
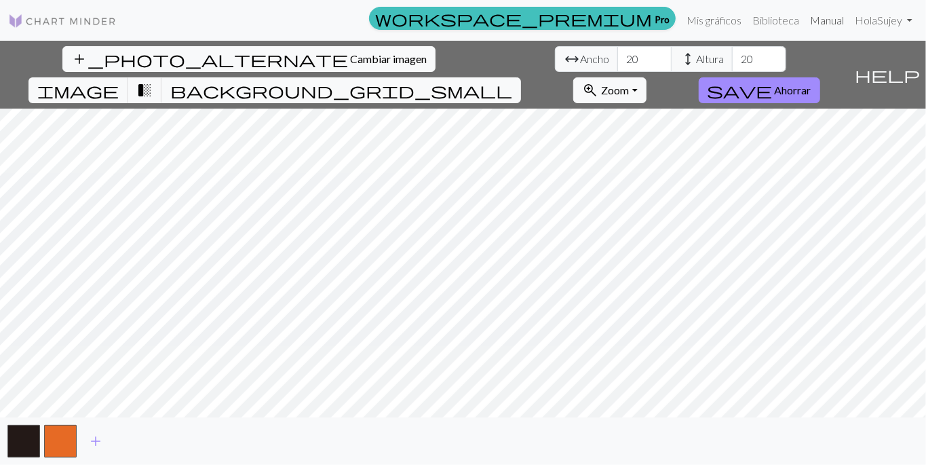
click at [823, 23] on font "Manual" at bounding box center [827, 20] width 34 height 13
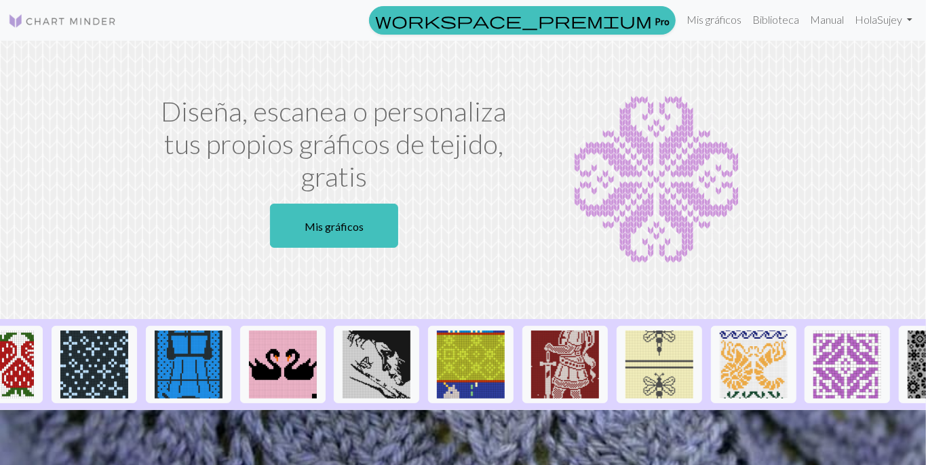
scroll to position [0, 1412]
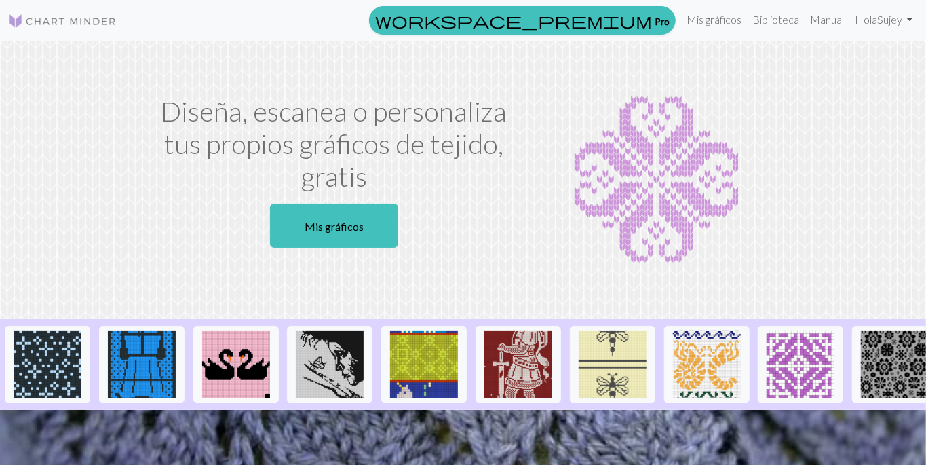
click at [349, 212] on link "Mis gráficos" at bounding box center [334, 225] width 128 height 44
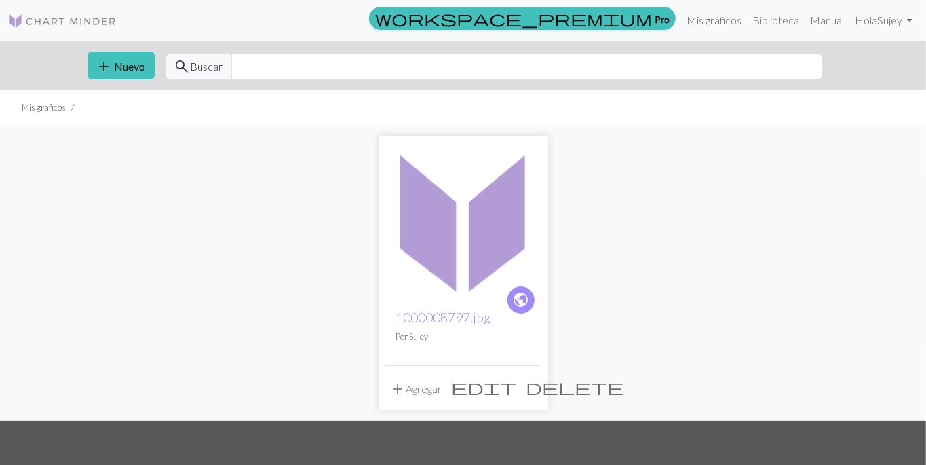
click at [124, 66] on font "Nuevo" at bounding box center [130, 66] width 31 height 13
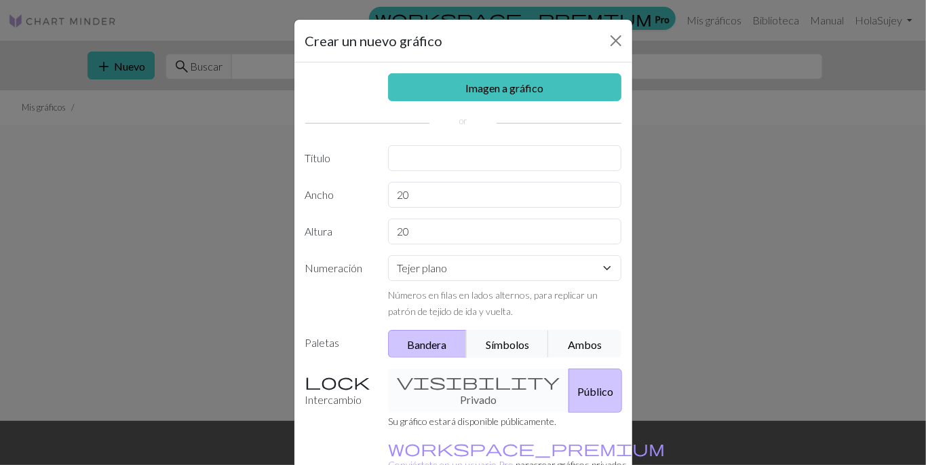
scroll to position [22, 0]
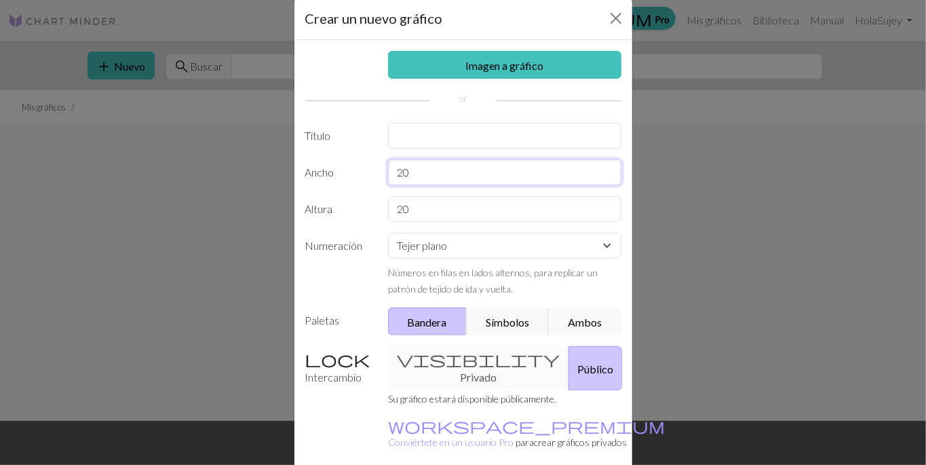
click at [498, 172] on input "20" at bounding box center [504, 172] width 233 height 26
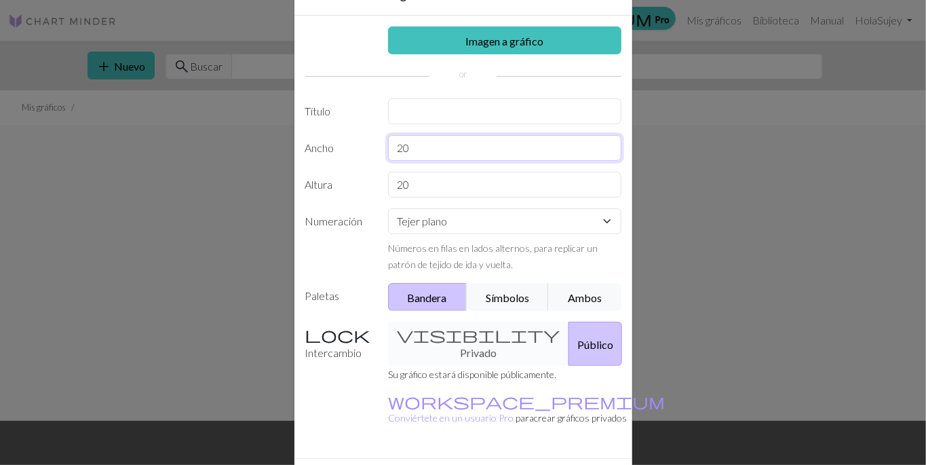
scroll to position [65, 0]
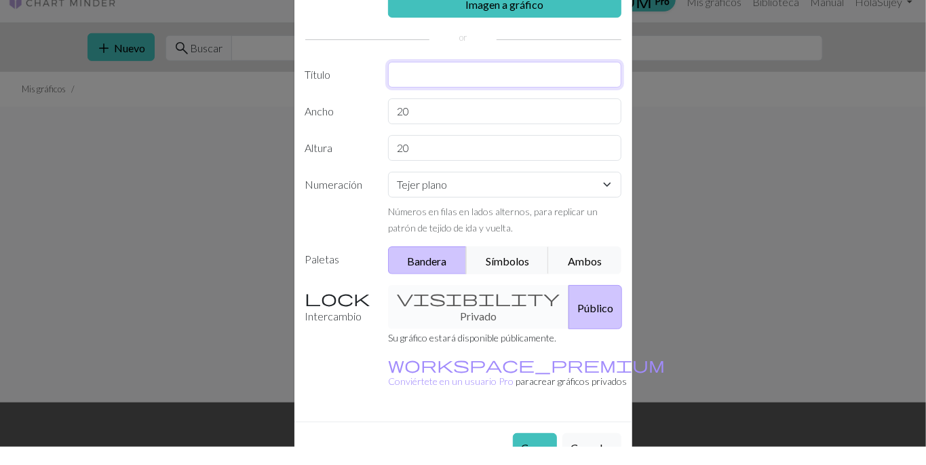
click at [498, 94] on input "text" at bounding box center [504, 93] width 233 height 26
type input "KISS"
click at [461, 121] on input "20" at bounding box center [504, 130] width 233 height 26
type input "2"
type input "45"
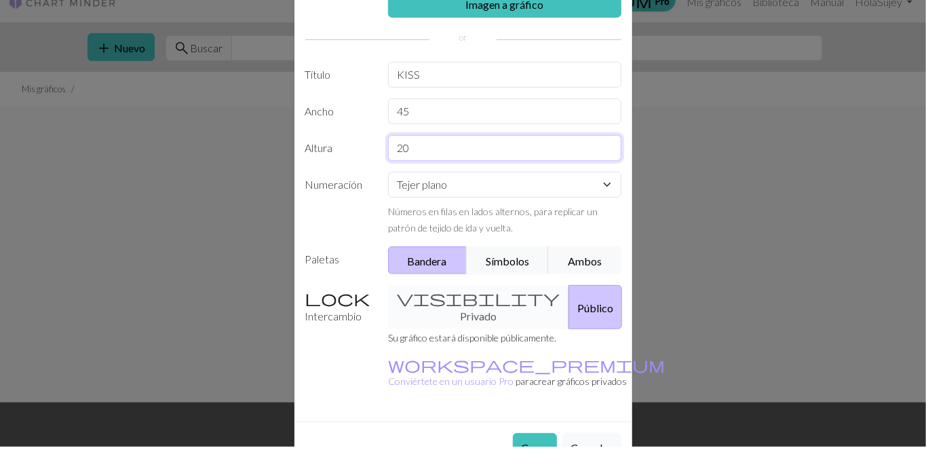
click at [454, 161] on input "20" at bounding box center [504, 166] width 233 height 26
type input "2"
type input "30"
click at [465, 191] on select "Tejer plano Tejer en redondo Tejido de encaje [GEOGRAPHIC_DATA][PERSON_NAME]" at bounding box center [504, 203] width 233 height 26
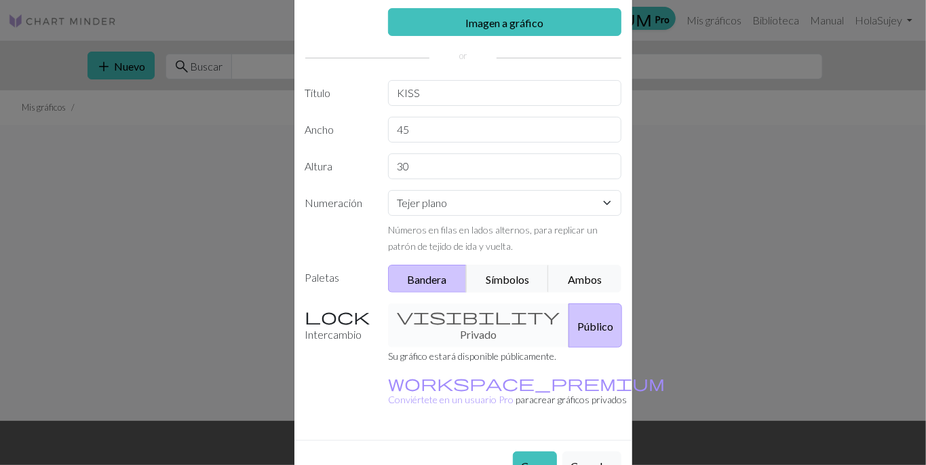
click at [543, 459] on font "Crear" at bounding box center [535, 465] width 26 height 13
